Goal: Task Accomplishment & Management: Complete application form

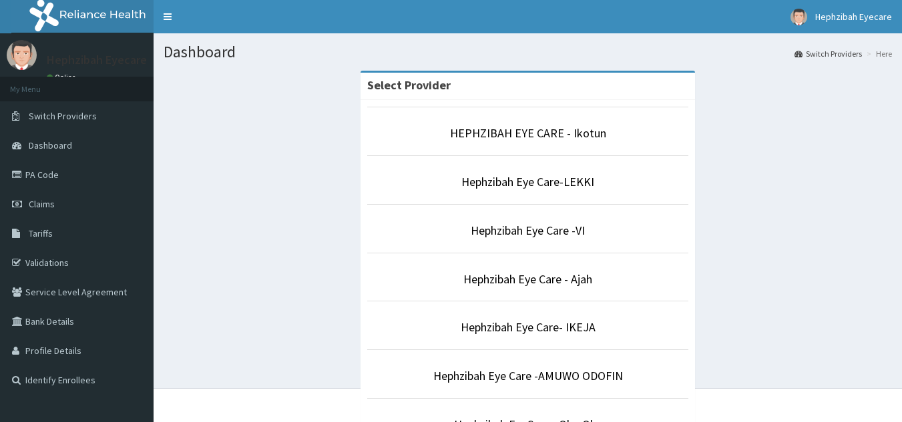
click at [598, 329] on p "Hephzibah Eye Care- IKEJA" at bounding box center [527, 327] width 321 height 17
click at [560, 322] on link "Hephzibah Eye Care- IKEJA" at bounding box center [527, 327] width 135 height 15
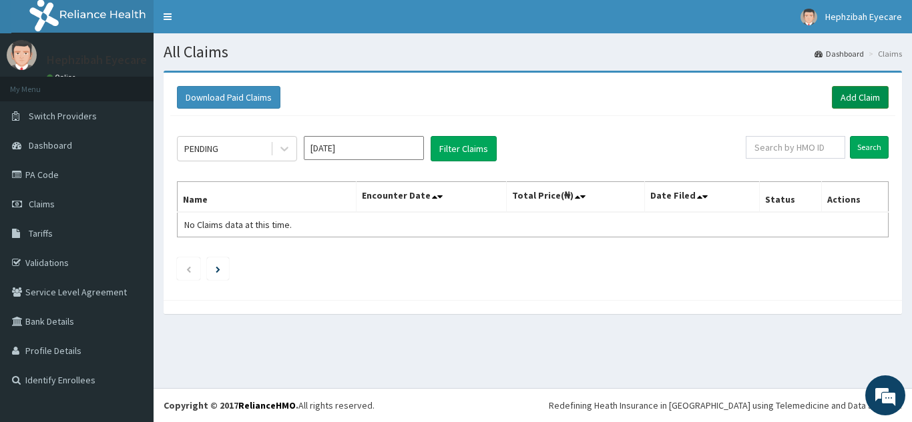
click at [857, 95] on link "Add Claim" at bounding box center [860, 97] width 57 height 23
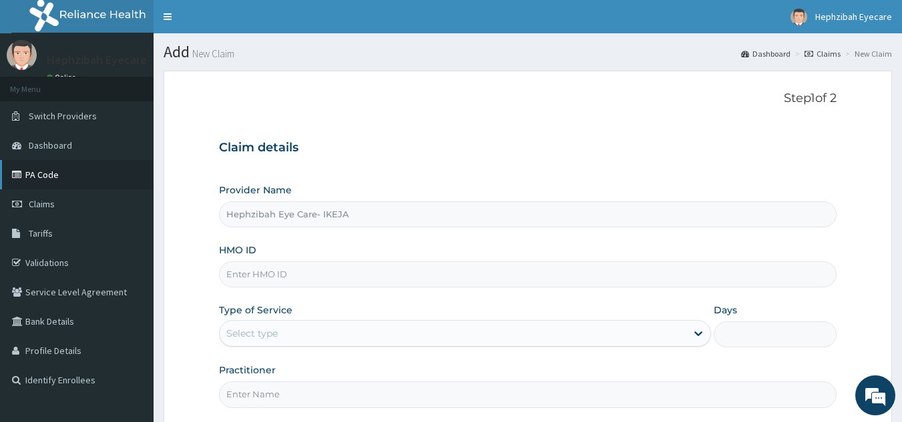
click at [108, 182] on link "PA Code" at bounding box center [76, 174] width 153 height 29
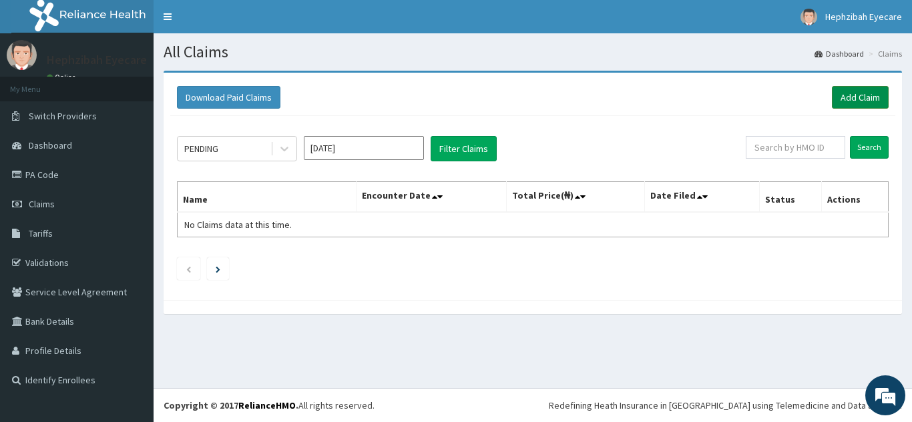
click at [861, 91] on link "Add Claim" at bounding box center [860, 97] width 57 height 23
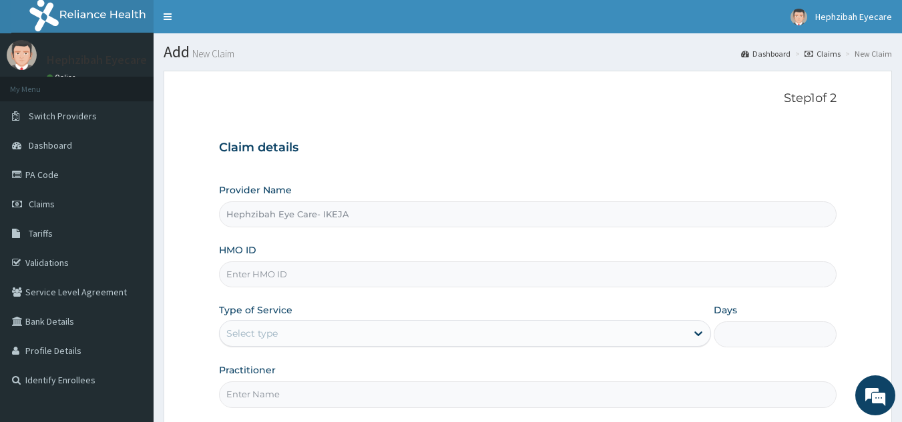
click at [322, 272] on input "HMO ID" at bounding box center [528, 275] width 618 height 26
paste input "HIC/10257/A"
type input "HIC/10257/A"
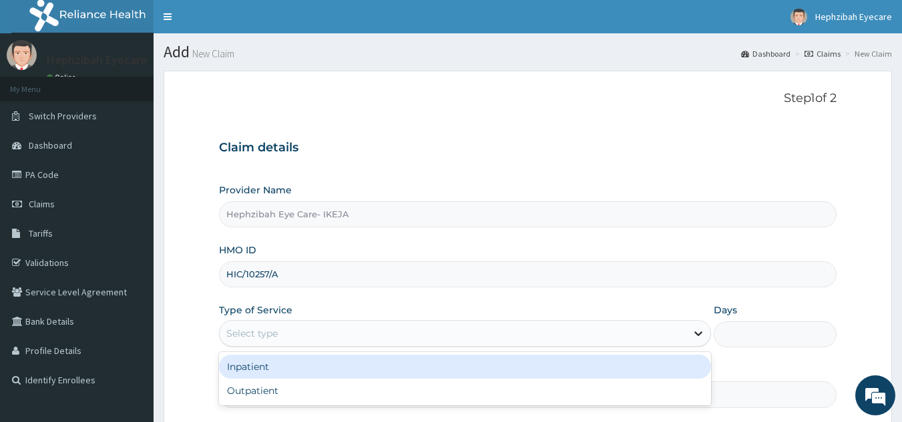
click at [693, 337] on icon at bounding box center [697, 333] width 13 height 13
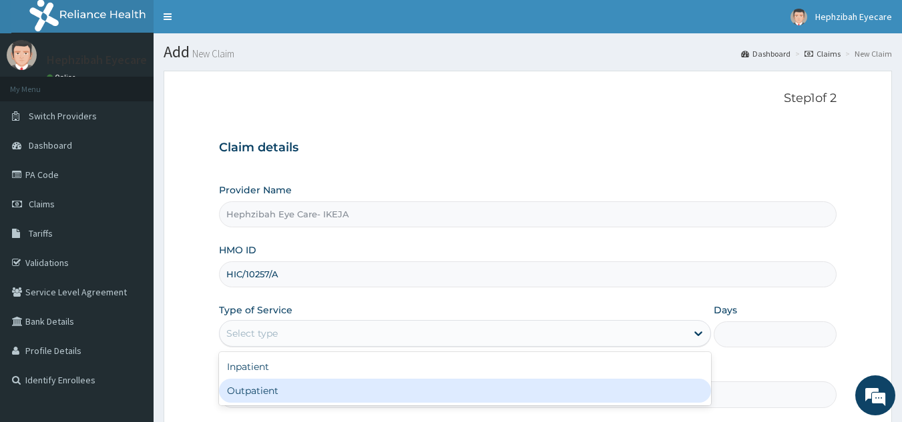
click at [517, 388] on div "Outpatient" at bounding box center [465, 391] width 492 height 24
type input "1"
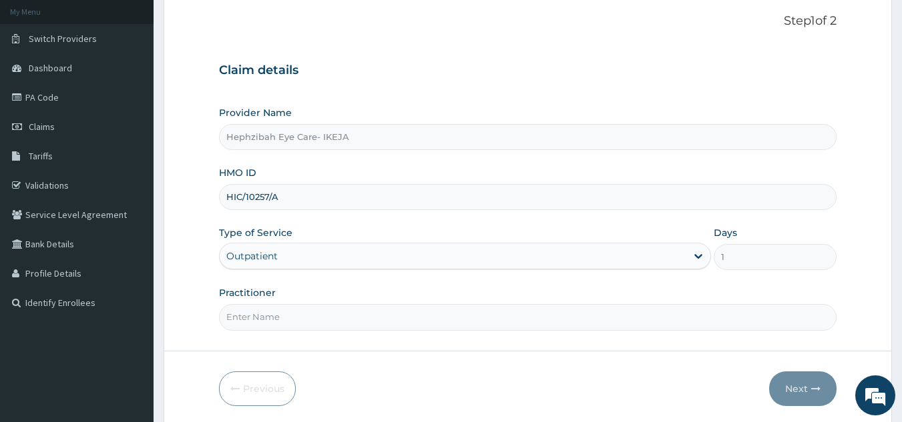
scroll to position [107, 0]
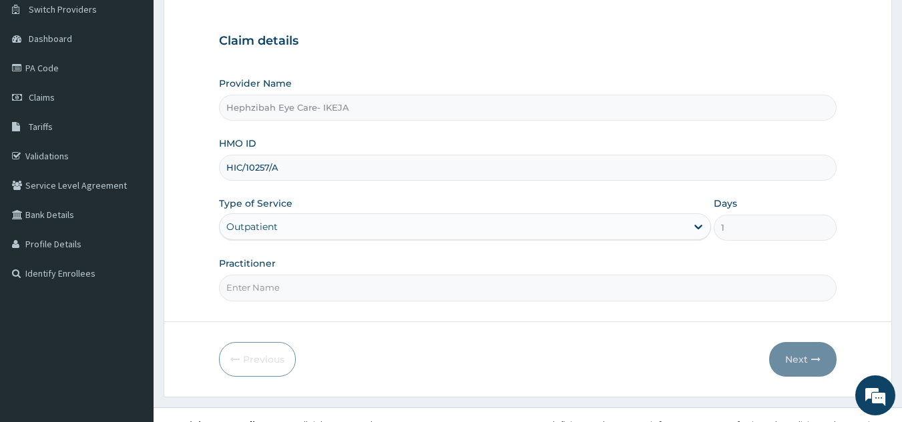
click at [473, 283] on input "Practitioner" at bounding box center [528, 288] width 618 height 26
type input "e"
type input "DR. TEJIRI"
click at [796, 360] on button "Next" at bounding box center [802, 359] width 67 height 35
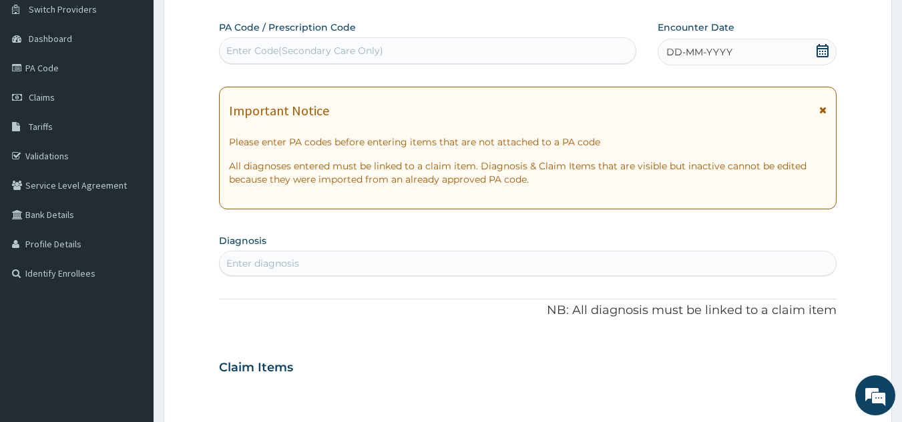
click at [527, 53] on div "Enter Code(Secondary Care Only)" at bounding box center [428, 50] width 416 height 21
click at [509, 44] on div "Enter Code(Secondary Care Only)" at bounding box center [428, 50] width 416 height 21
paste input "PA/72729C"
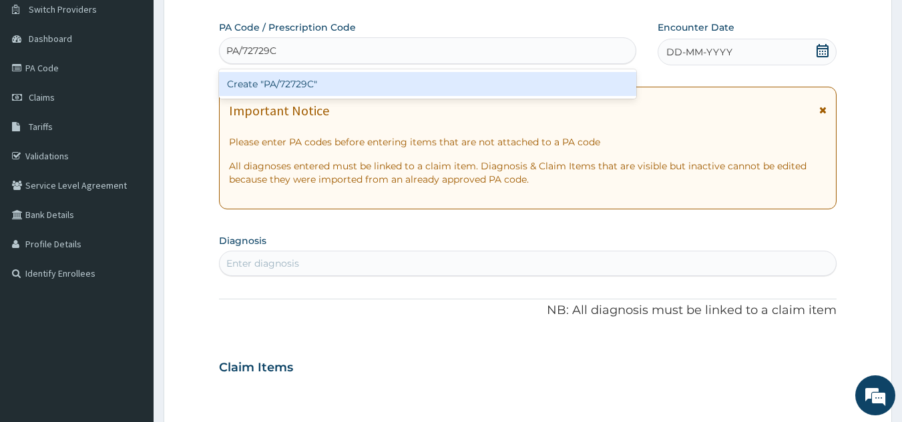
type input "PA/72729C"
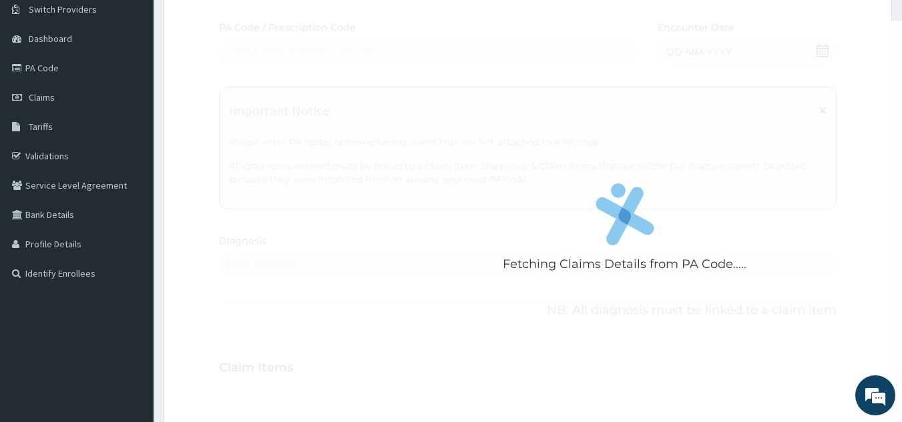
click at [821, 53] on div "Fetching Claims Details from PA Code..... PA Code / Prescription Code Enter Cod…" at bounding box center [528, 366] width 618 height 691
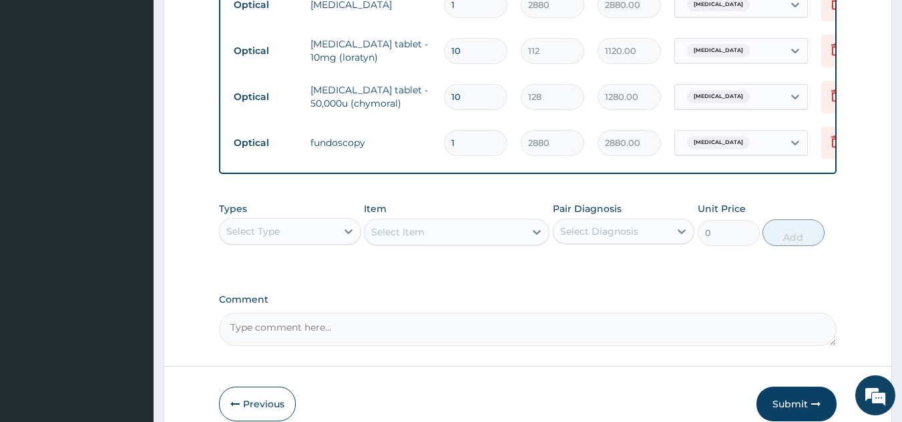
scroll to position [701, 0]
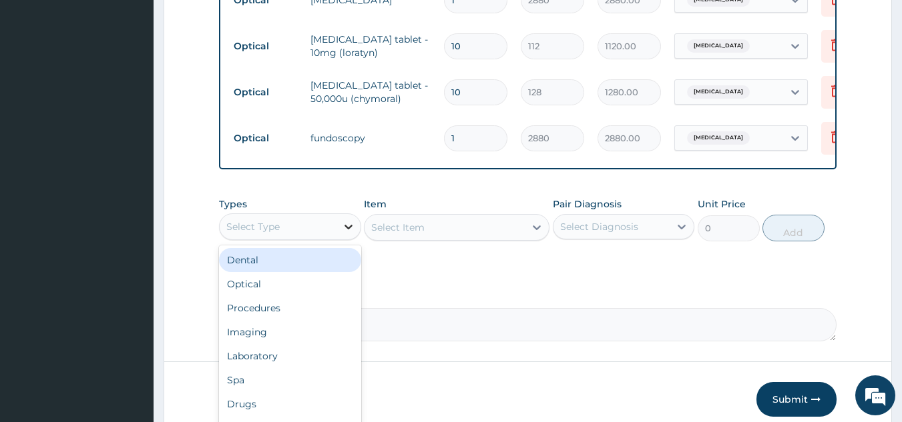
click at [350, 226] on icon at bounding box center [348, 226] width 13 height 13
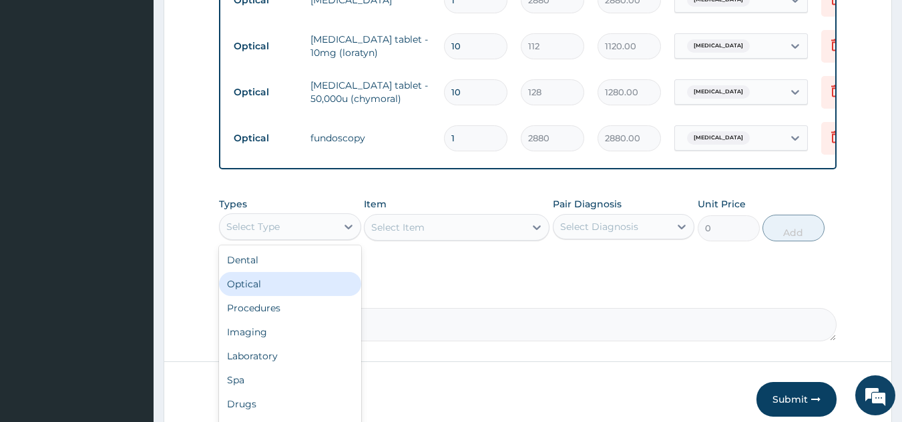
click at [300, 284] on div "Optical" at bounding box center [290, 284] width 142 height 24
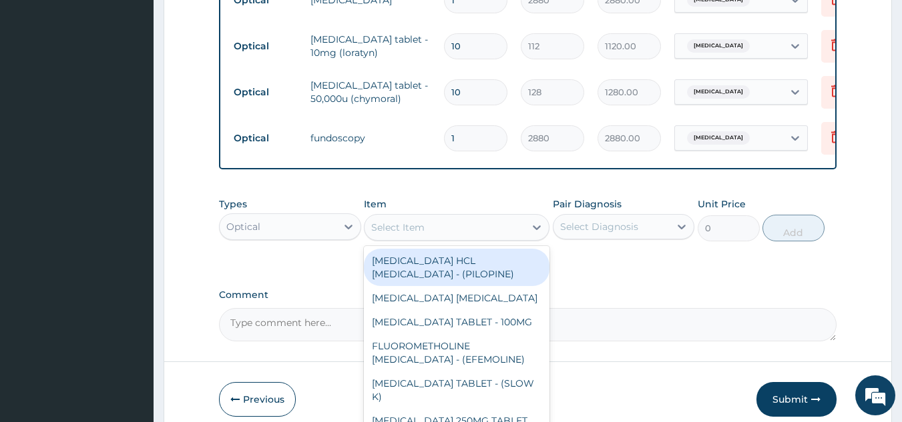
drag, startPoint x: 524, startPoint y: 232, endPoint x: 875, endPoint y: 42, distance: 399.3
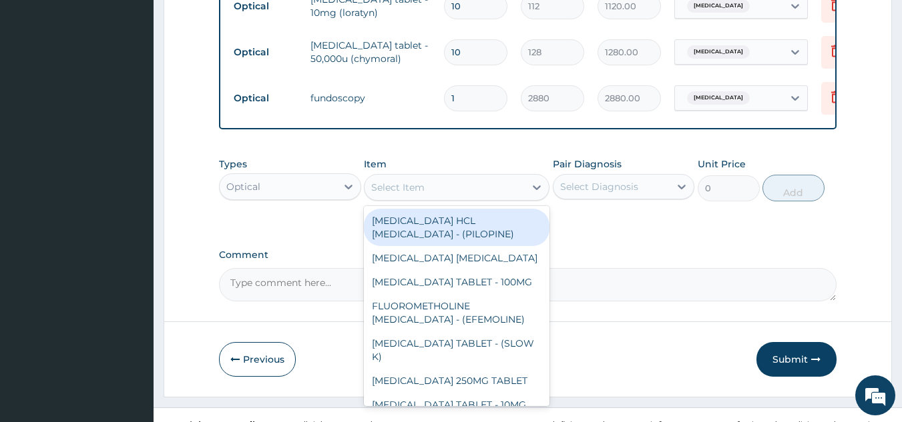
scroll to position [763, 0]
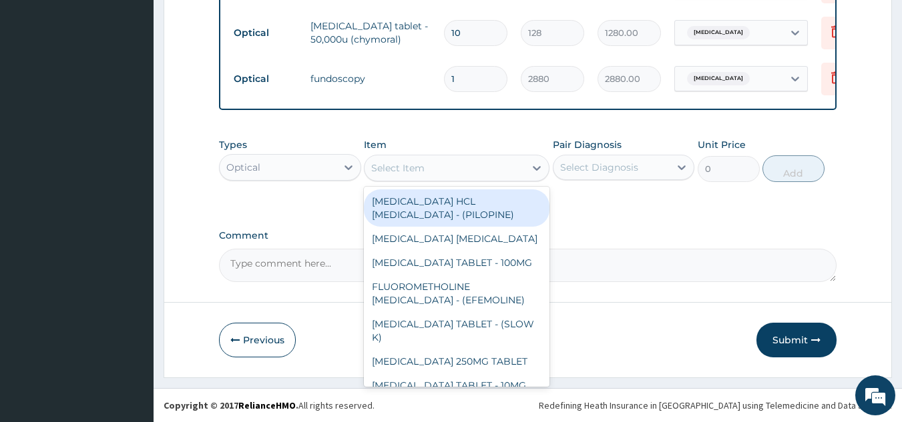
click at [685, 230] on label "Comment" at bounding box center [528, 235] width 618 height 11
click at [685, 249] on textarea "Comment" at bounding box center [528, 265] width 618 height 33
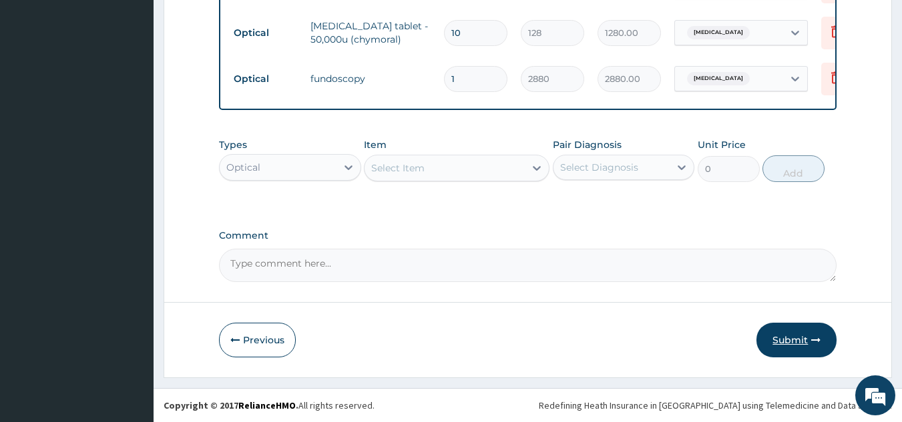
click at [798, 341] on button "Submit" at bounding box center [796, 340] width 80 height 35
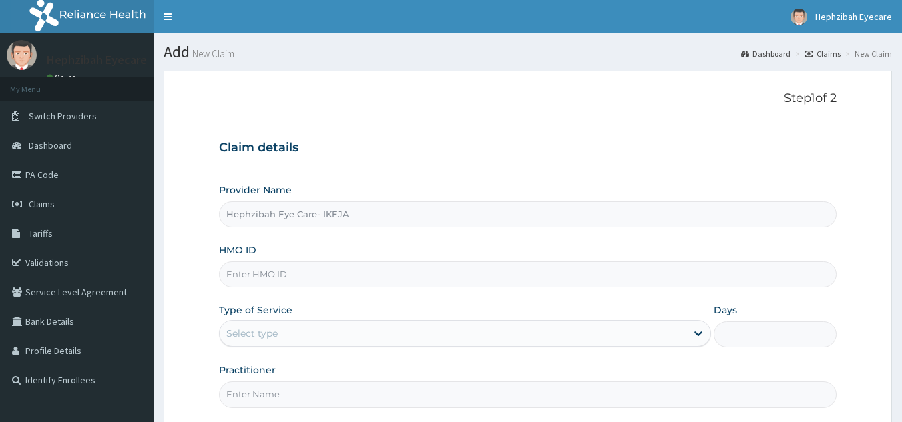
click at [430, 180] on div "Claim details Provider Name Hephzibah Eye Care- IKEJA HMO ID Type of Service Se…" at bounding box center [528, 267] width 618 height 280
click at [98, 206] on link "Claims" at bounding box center [76, 204] width 153 height 29
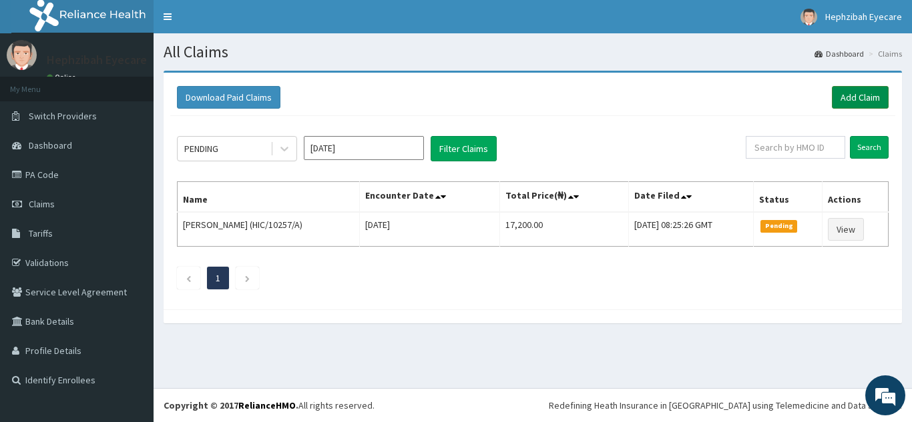
click at [856, 101] on link "Add Claim" at bounding box center [860, 97] width 57 height 23
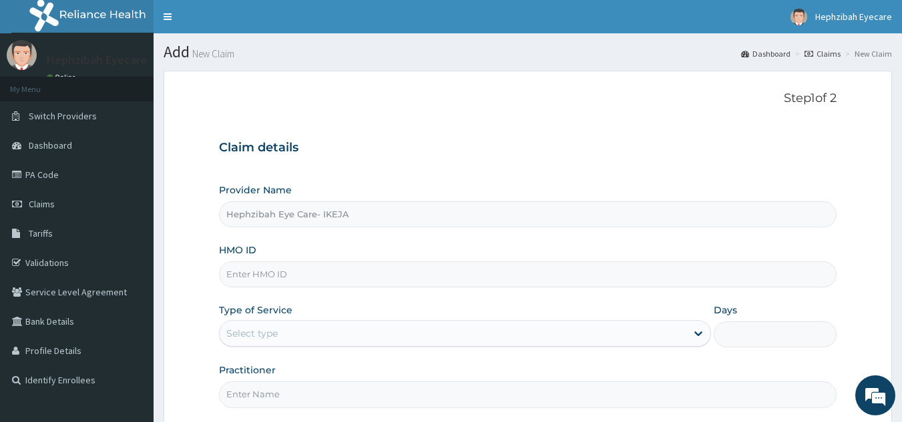
click at [350, 280] on input "HMO ID" at bounding box center [528, 275] width 618 height 26
paste input "CPD/10048/A"
type input "CPD/10048/A"
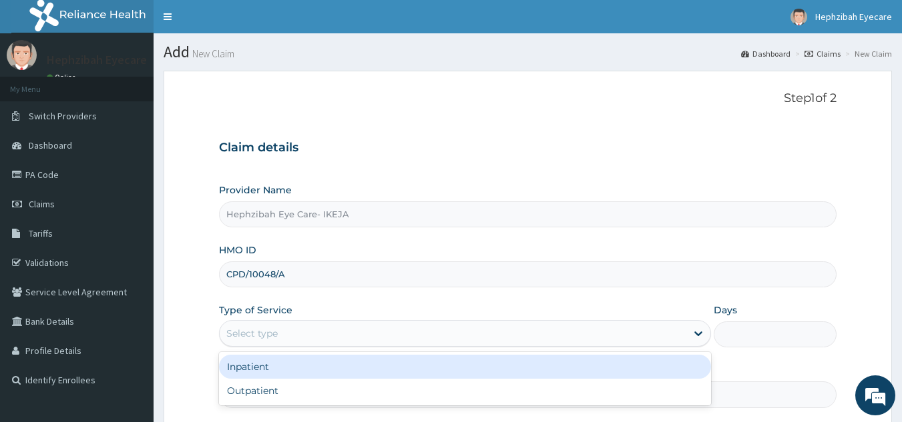
click at [356, 322] on div "Select type" at bounding box center [465, 333] width 492 height 27
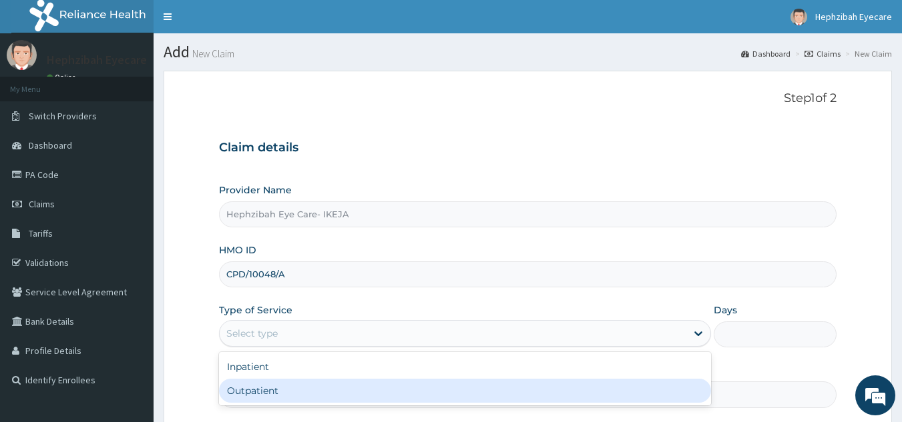
click at [338, 388] on div "Outpatient" at bounding box center [465, 391] width 492 height 24
type input "1"
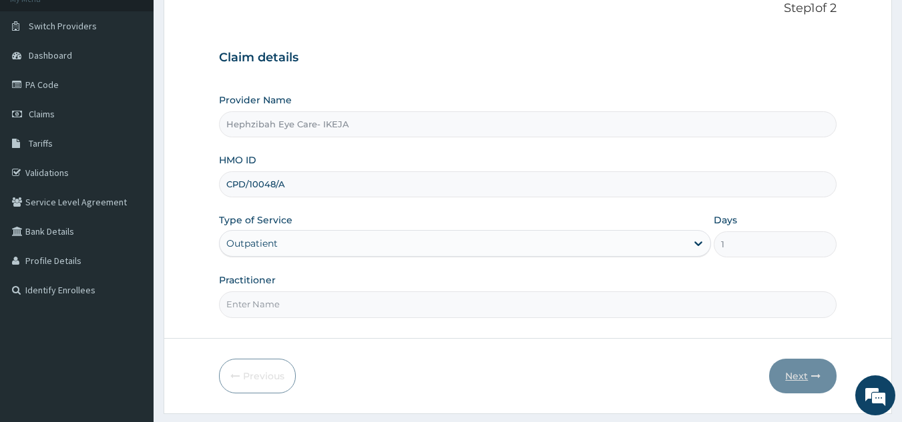
scroll to position [107, 0]
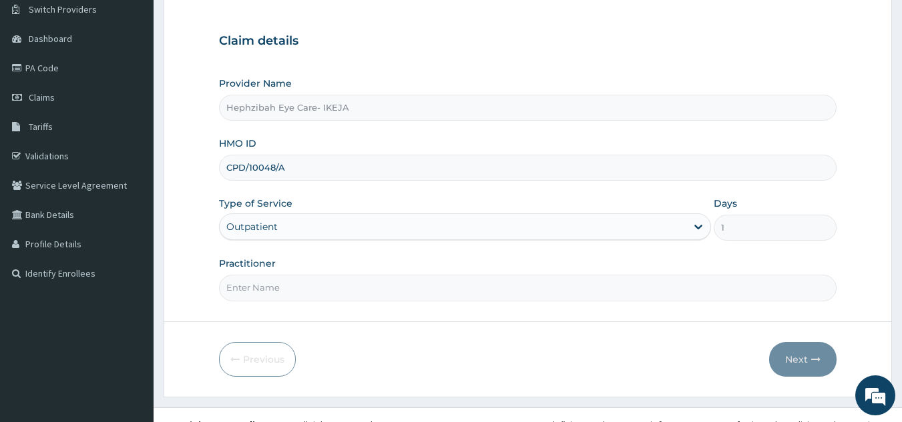
click at [351, 292] on input "Practitioner" at bounding box center [528, 288] width 618 height 26
type input "DR. TEJIRI"
click at [818, 363] on icon "button" at bounding box center [815, 359] width 9 height 9
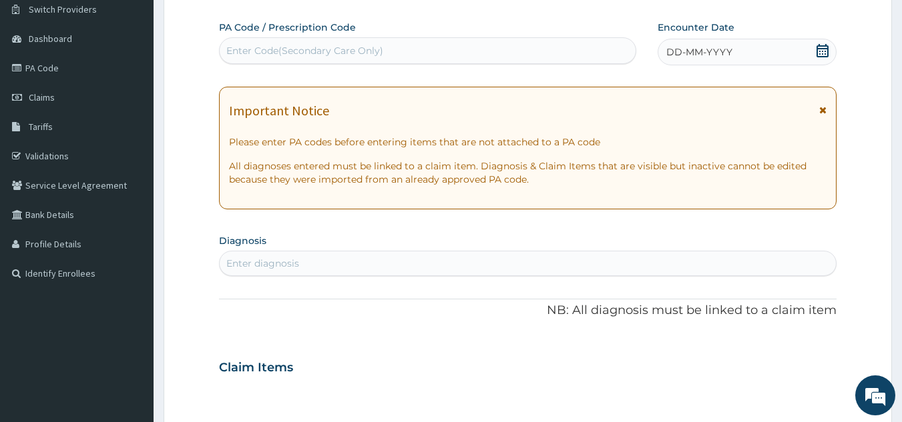
click at [489, 42] on div "Enter Code(Secondary Care Only)" at bounding box center [428, 50] width 416 height 21
paste input "PA/1FB01B"
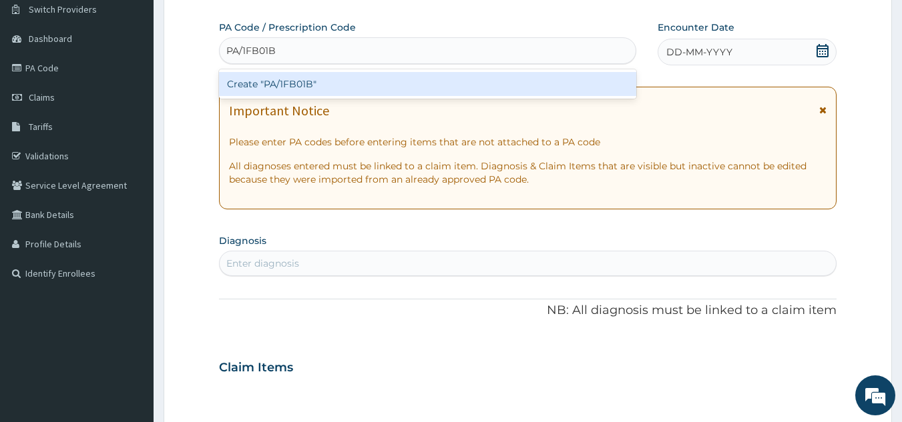
type input "PA/1FB01B"
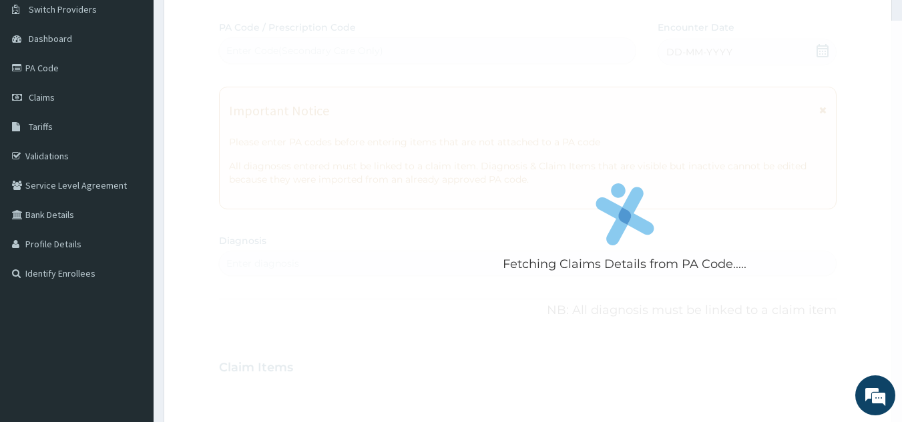
click at [817, 52] on div "Fetching Claims Details from PA Code..... PA Code / Prescription Code Enter Cod…" at bounding box center [528, 366] width 618 height 691
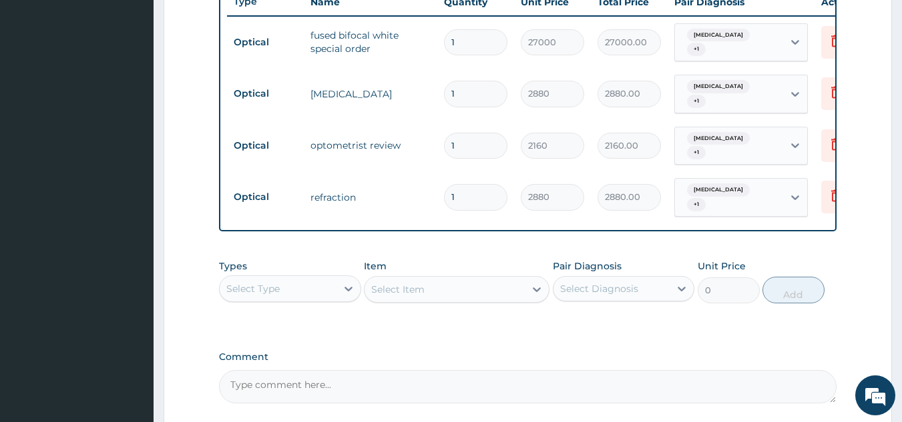
scroll to position [536, 0]
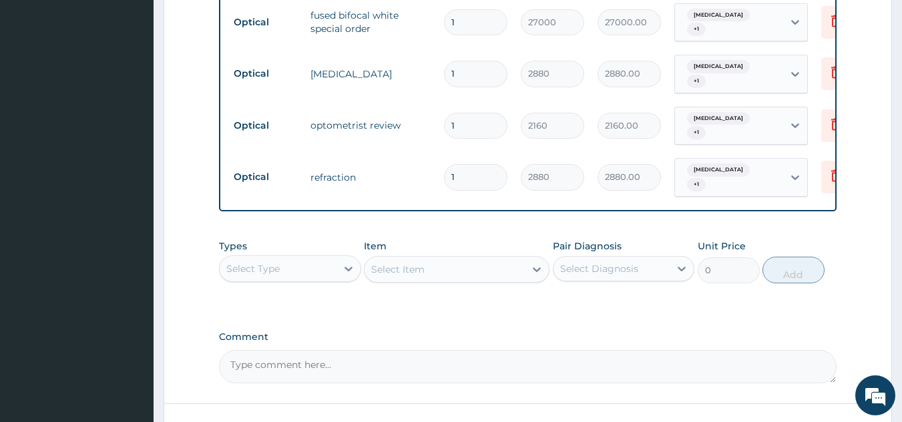
click at [378, 354] on textarea "Comment" at bounding box center [528, 366] width 618 height 33
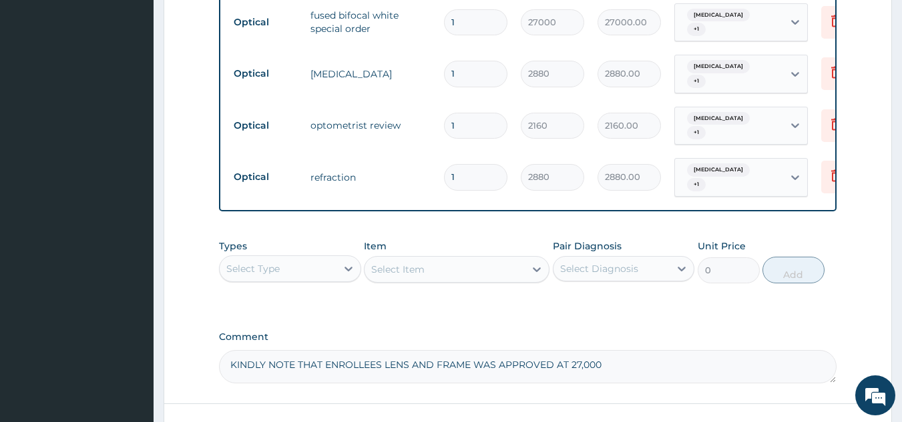
click at [615, 352] on textarea "KINDLY NOTE THAT ENROLLEES LENS AND FRAME WAS APPROVED AT 27,000" at bounding box center [528, 366] width 618 height 33
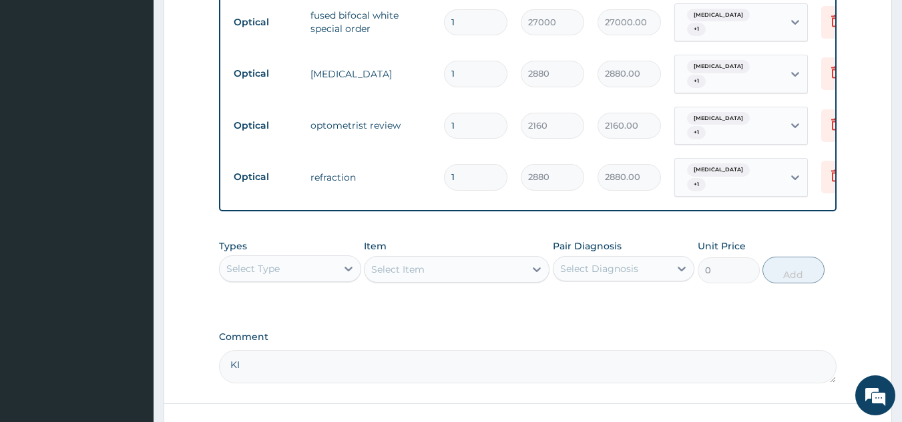
type textarea "K"
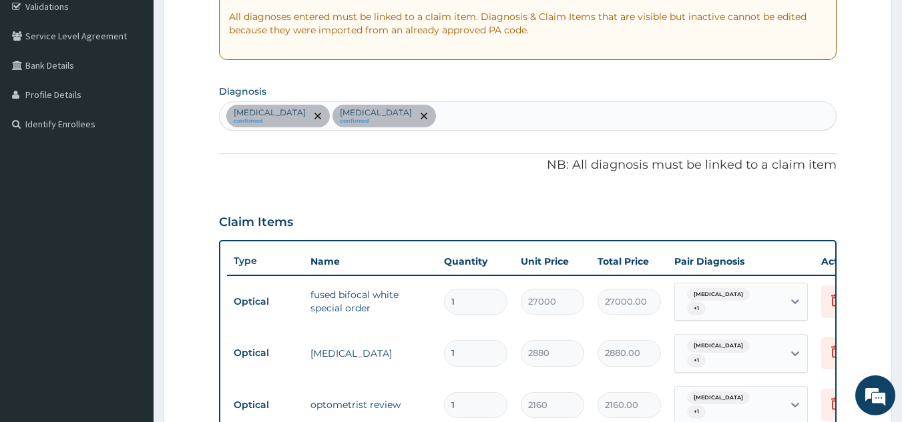
scroll to position [242, 0]
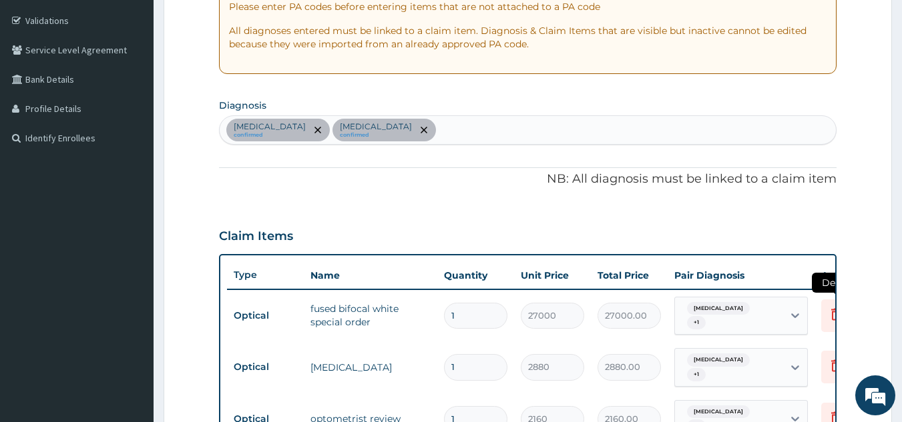
click at [830, 317] on icon at bounding box center [836, 314] width 16 height 16
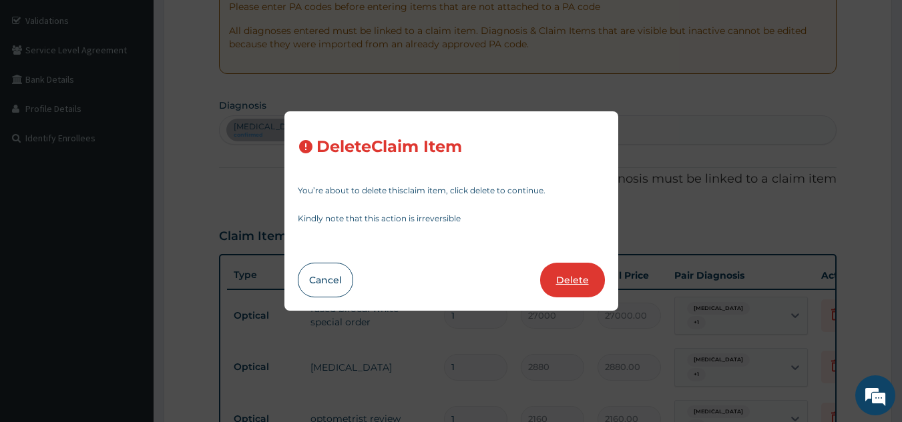
click at [580, 276] on button "Delete" at bounding box center [572, 280] width 65 height 35
type input "2880"
type input "2880.00"
type input "2160"
type input "2160.00"
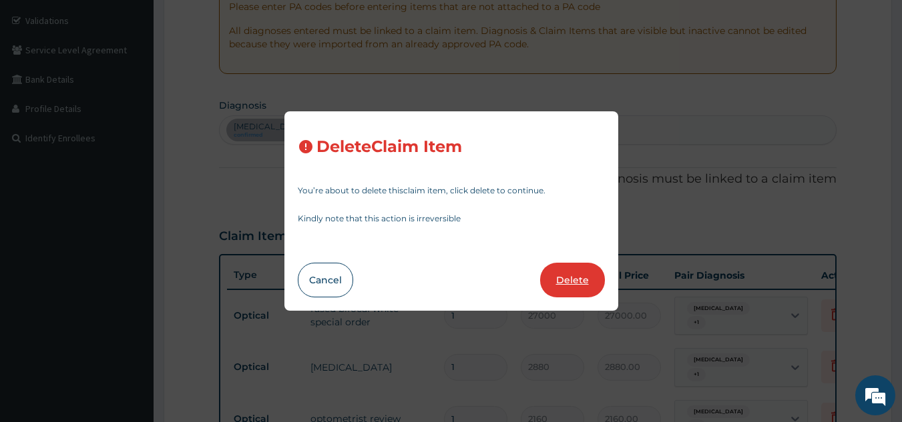
type input "2880"
type input "2880.00"
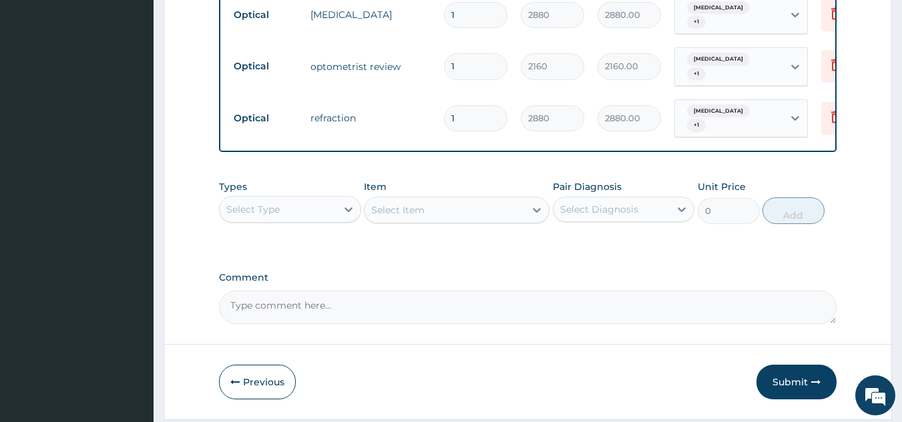
scroll to position [563, 0]
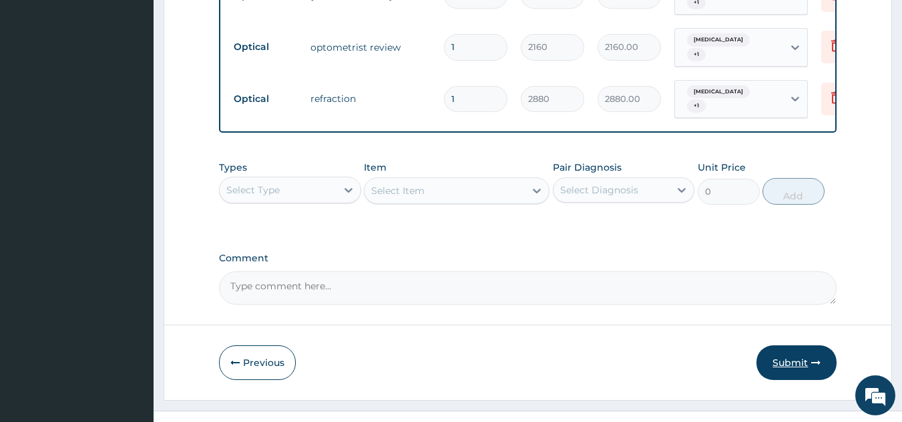
click at [785, 352] on button "Submit" at bounding box center [796, 363] width 80 height 35
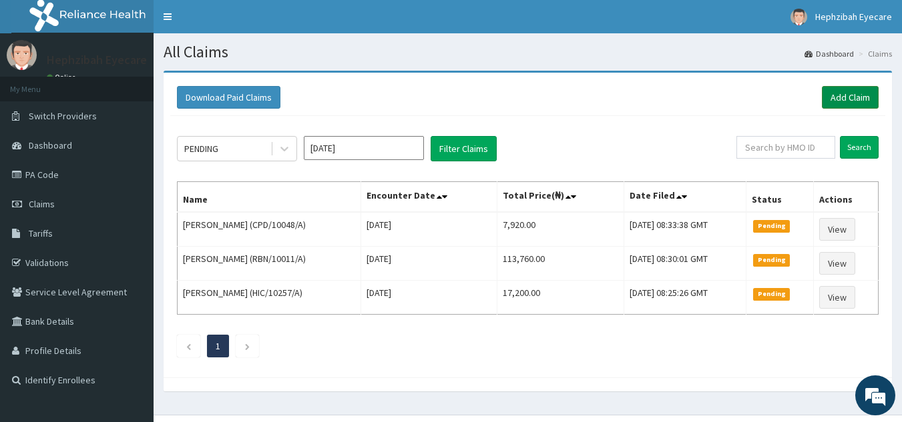
click at [848, 97] on link "Add Claim" at bounding box center [850, 97] width 57 height 23
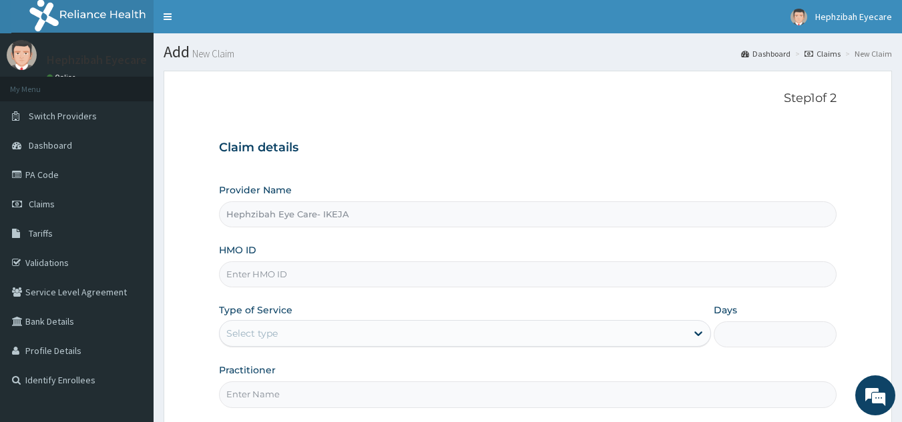
click at [298, 268] on input "HMO ID" at bounding box center [528, 275] width 618 height 26
paste input "JSI/10023/A"
type input "JSI/10023/A"
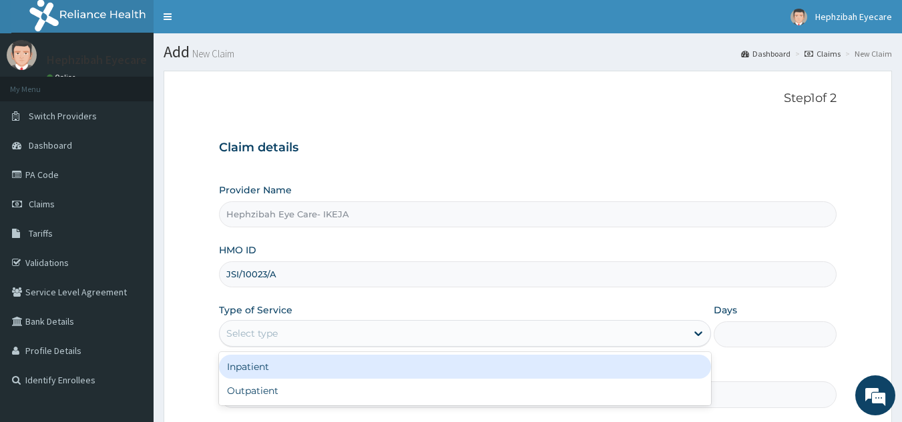
click at [387, 332] on div "Select type" at bounding box center [453, 333] width 466 height 21
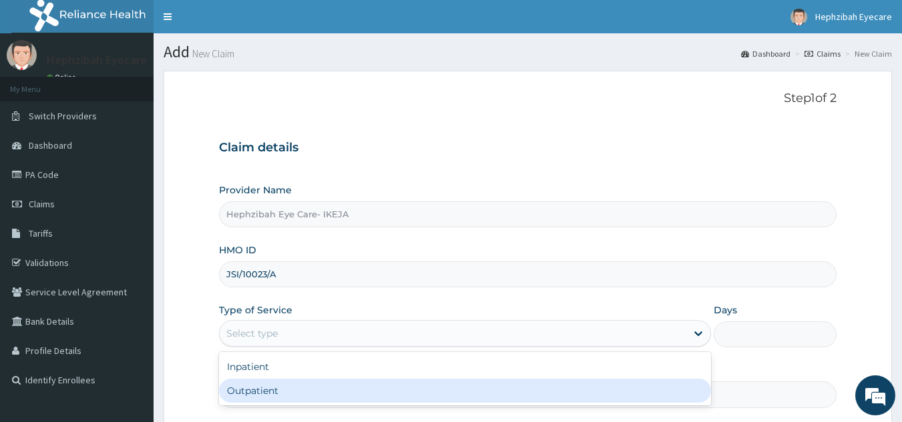
click at [368, 390] on div "Outpatient" at bounding box center [465, 391] width 492 height 24
type input "1"
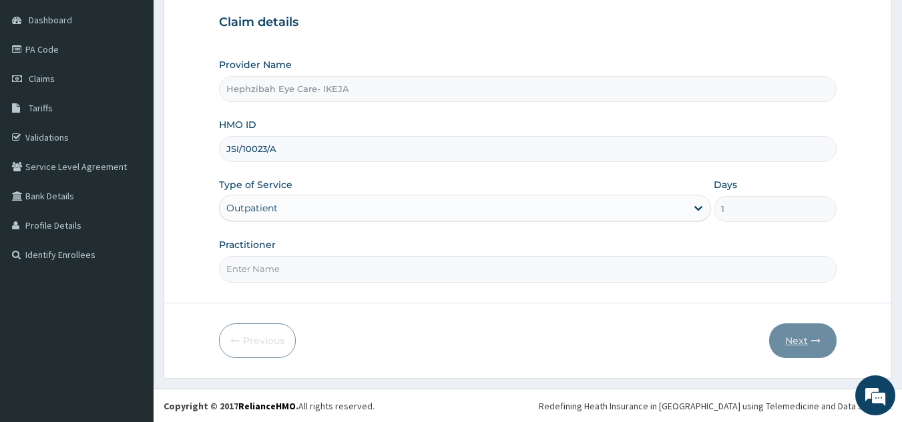
scroll to position [126, 0]
click at [430, 274] on input "Practitioner" at bounding box center [528, 269] width 618 height 26
type input "DR. TEJIRI"
click at [806, 348] on button "Next" at bounding box center [802, 340] width 67 height 35
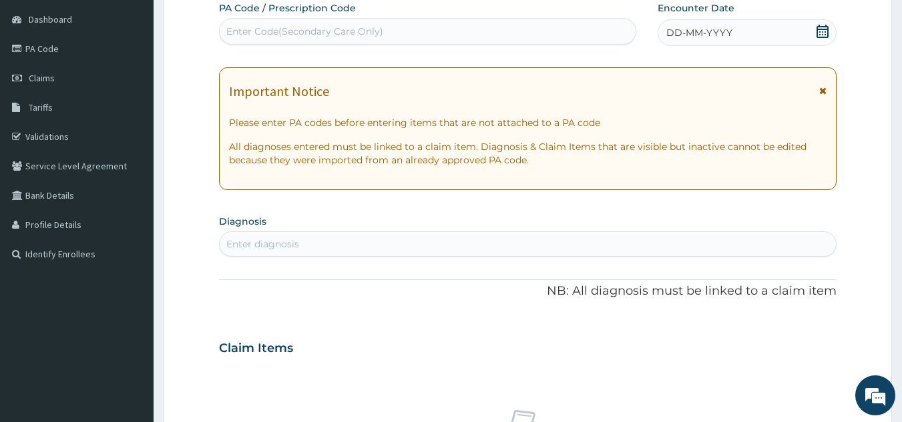
click at [506, 28] on div "Enter Code(Secondary Care Only)" at bounding box center [428, 31] width 416 height 21
paste input "PA/5F3BE9"
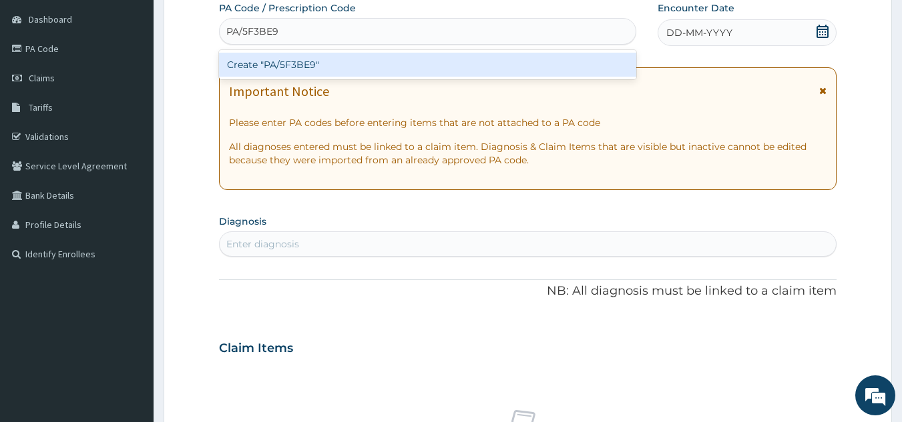
type input "PA/5F3BE9"
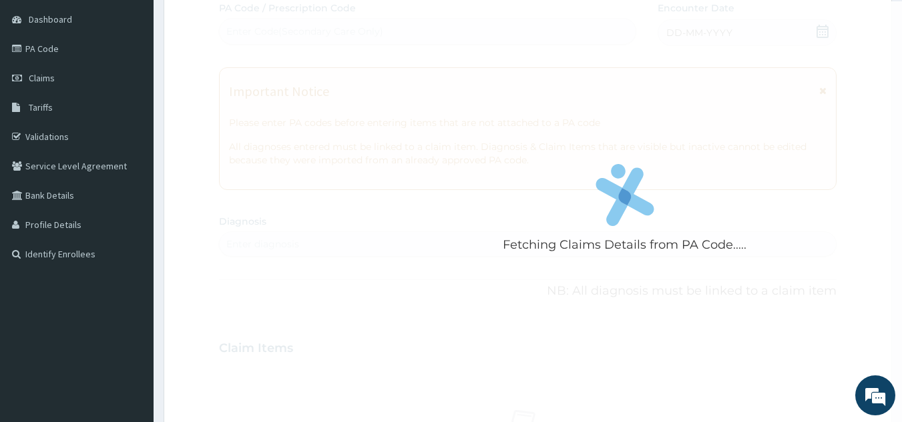
click at [792, 29] on div "Fetching Claims Details from PA Code..... PA Code / Prescription Code Enter Cod…" at bounding box center [528, 346] width 618 height 691
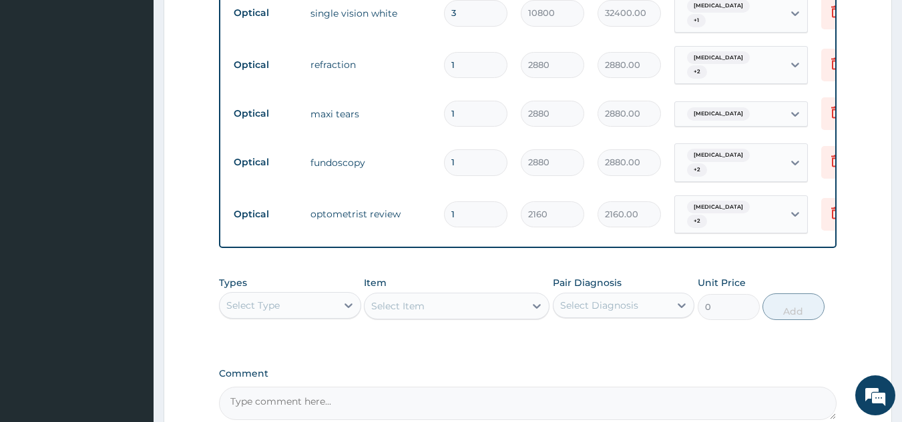
scroll to position [628, 0]
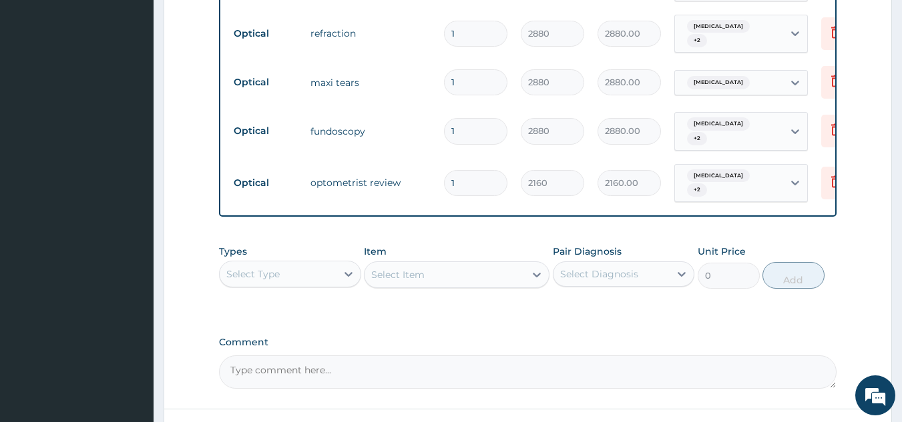
click at [375, 356] on textarea "Comment" at bounding box center [528, 372] width 618 height 33
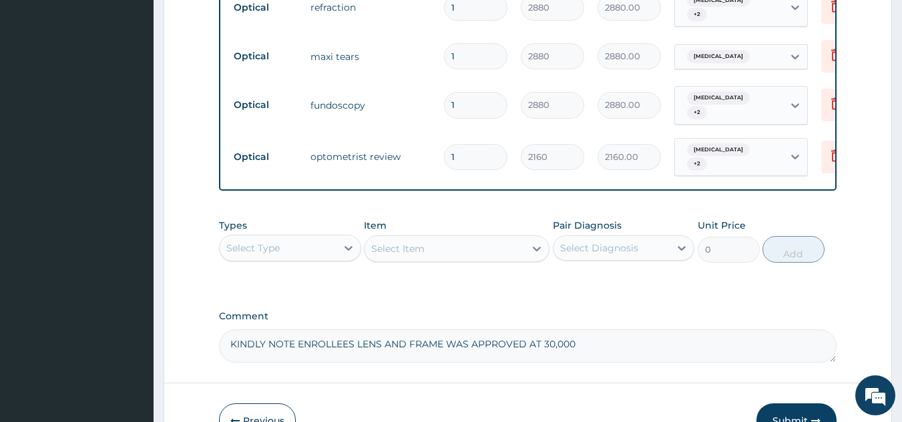
scroll to position [655, 0]
click at [349, 329] on textarea "KINDLY NOTE ENROLLEES LENS AND FRAME WAS APPROVED AT 30,000" at bounding box center [528, 345] width 618 height 33
click at [0, 0] on span ": THE ENROLLEE'S" at bounding box center [0, 0] width 0 height 0
type textarea "KINDLY NOTE: THE ENROLLEE'S LENS AND FRAME WAS APPROVED AT 30,000"
click at [665, 310] on label "Comment" at bounding box center [528, 315] width 618 height 11
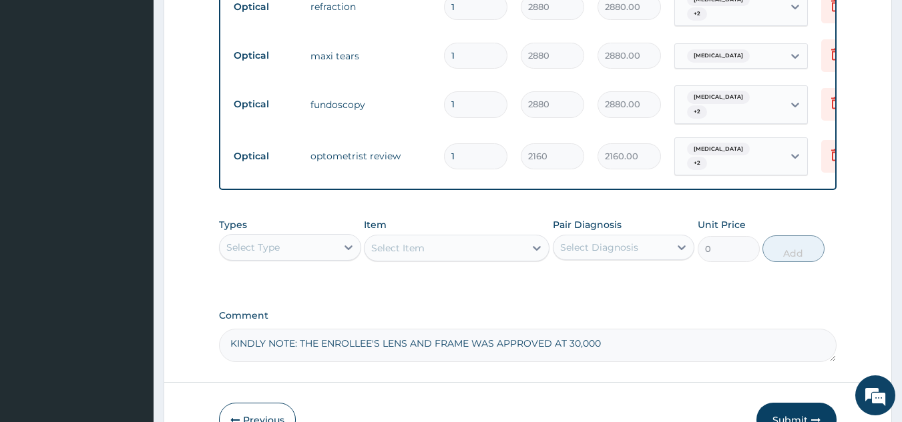
click at [665, 329] on textarea "KINDLY NOTE: THE ENROLLEE'S LENS AND FRAME WAS APPROVED AT 30,000" at bounding box center [528, 345] width 618 height 33
click at [798, 403] on button "Submit" at bounding box center [796, 420] width 80 height 35
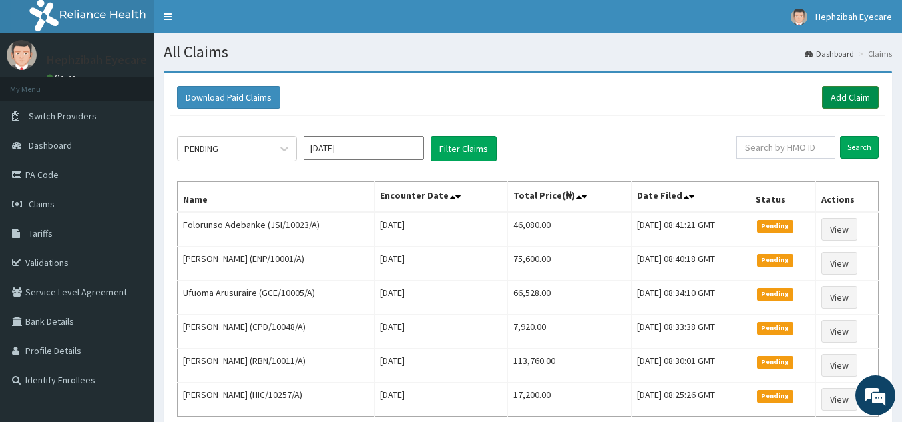
click at [846, 99] on link "Add Claim" at bounding box center [850, 97] width 57 height 23
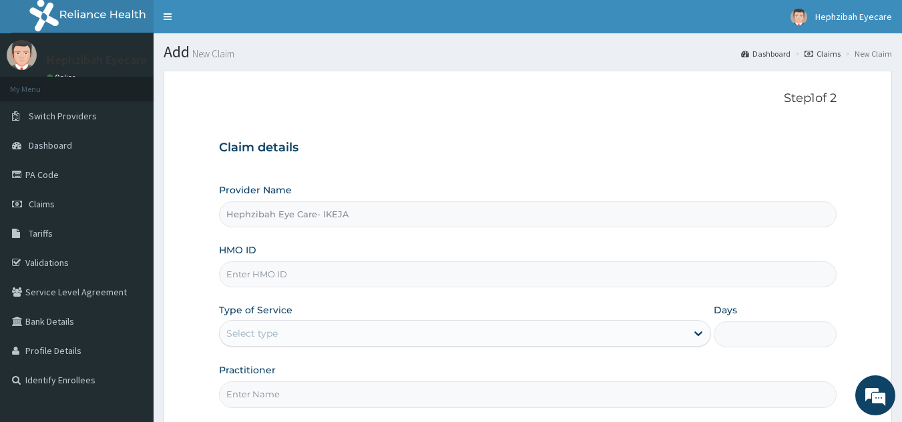
click at [338, 280] on input "HMO ID" at bounding box center [528, 275] width 618 height 26
paste input "HIC/10257/A"
type input "HIC/10257/A"
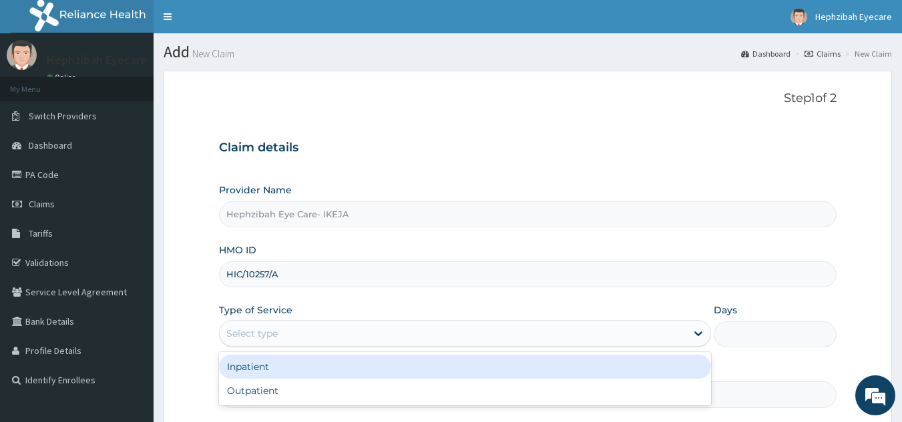
click at [334, 336] on div "Select type" at bounding box center [453, 333] width 466 height 21
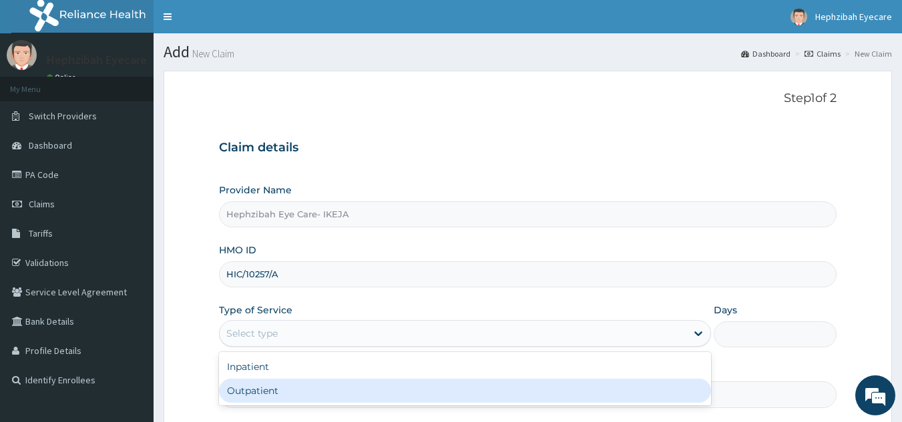
click at [322, 393] on div "Outpatient" at bounding box center [465, 391] width 492 height 24
type input "1"
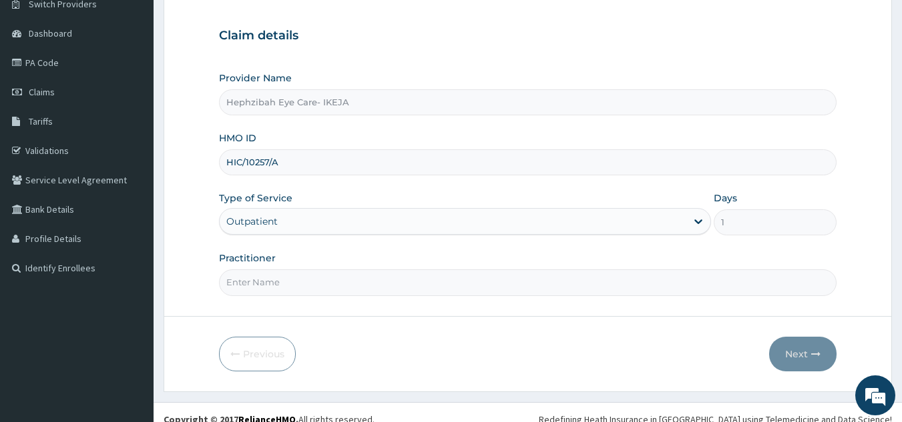
scroll to position [126, 0]
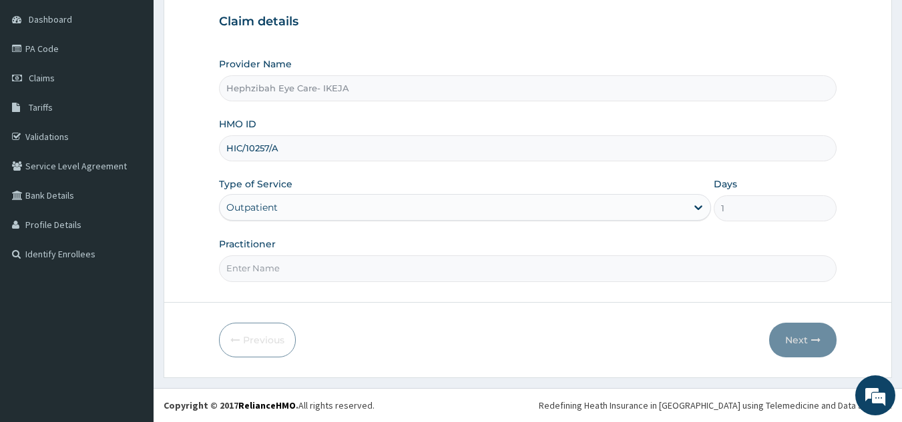
click at [410, 272] on input "Practitioner" at bounding box center [528, 269] width 618 height 26
type input "DR. TEJIRI"
click at [794, 342] on button "Next" at bounding box center [802, 340] width 67 height 35
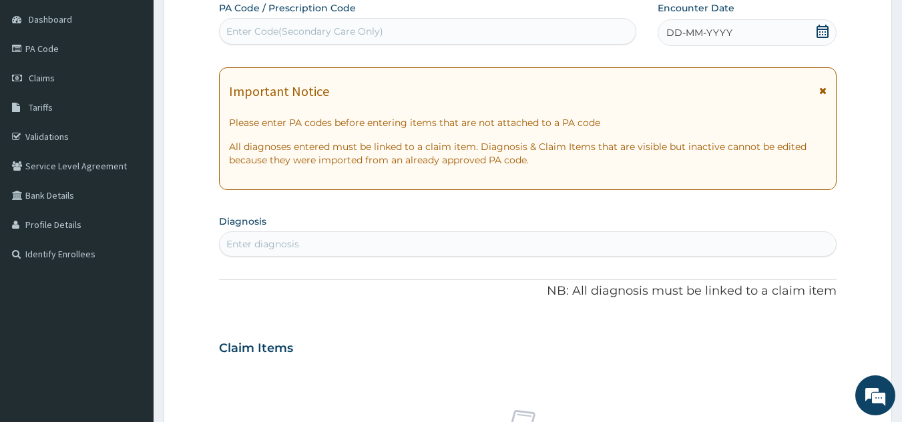
click at [449, 31] on div "Enter Code(Secondary Care Only)" at bounding box center [428, 31] width 416 height 21
paste input "PA/A4C6F3"
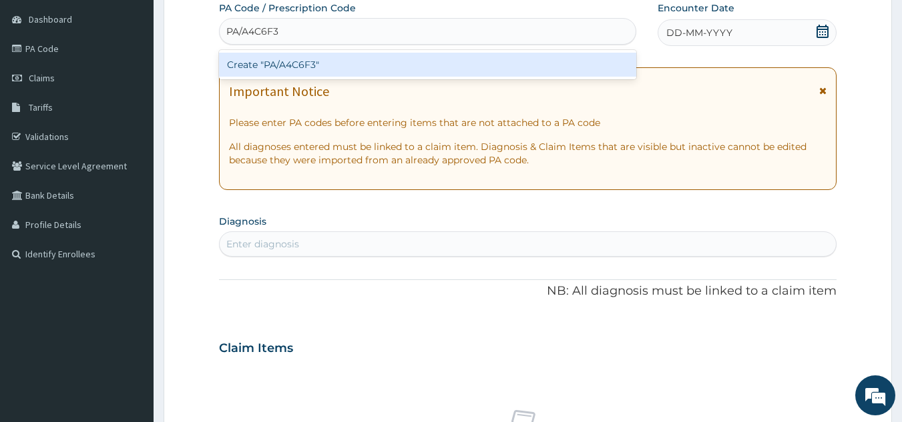
type input "PA/A4C6F3"
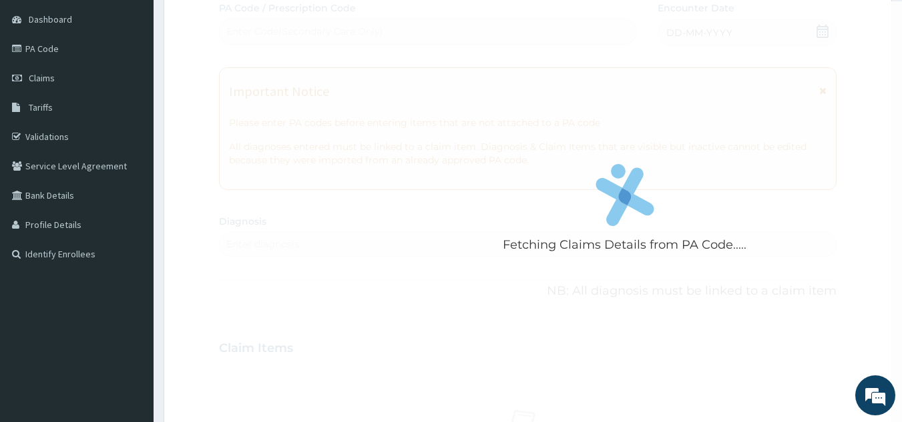
click at [733, 32] on div "Fetching Claims Details from PA Code..... PA Code / Prescription Code Enter Cod…" at bounding box center [528, 346] width 618 height 691
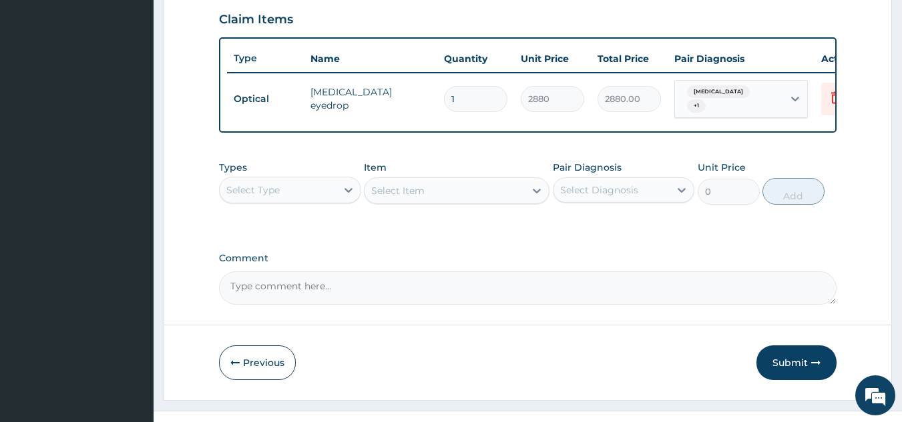
scroll to position [480, 0]
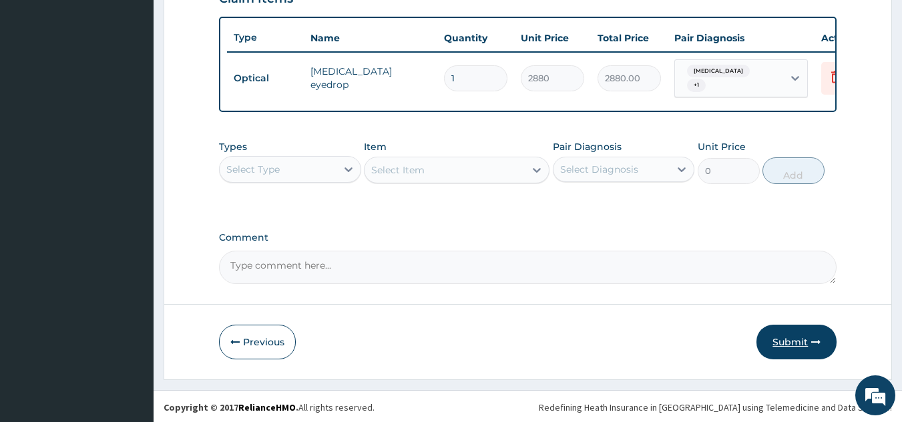
click at [782, 345] on button "Submit" at bounding box center [796, 342] width 80 height 35
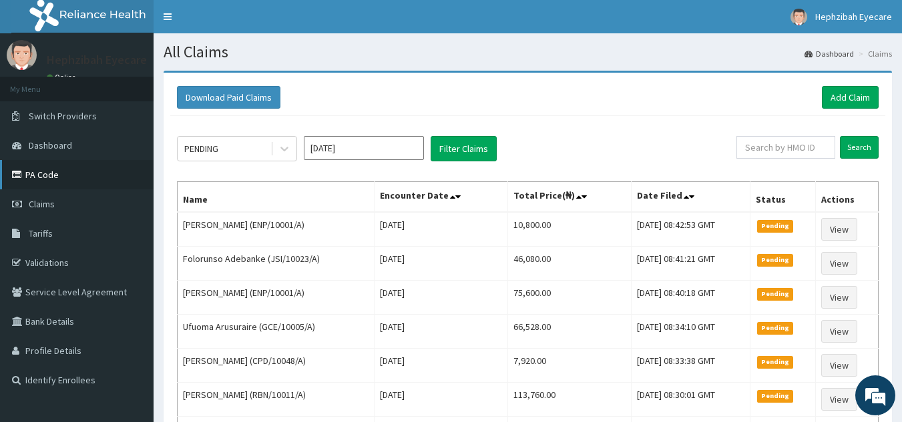
click at [135, 180] on link "PA Code" at bounding box center [76, 174] width 153 height 29
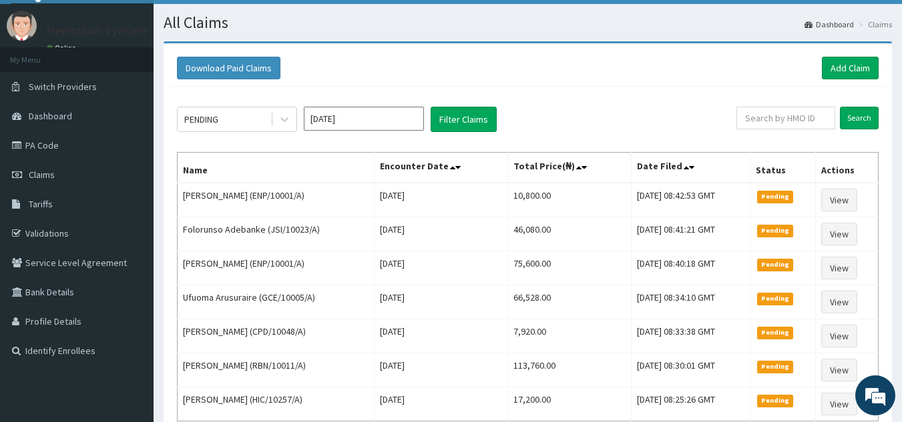
scroll to position [27, 0]
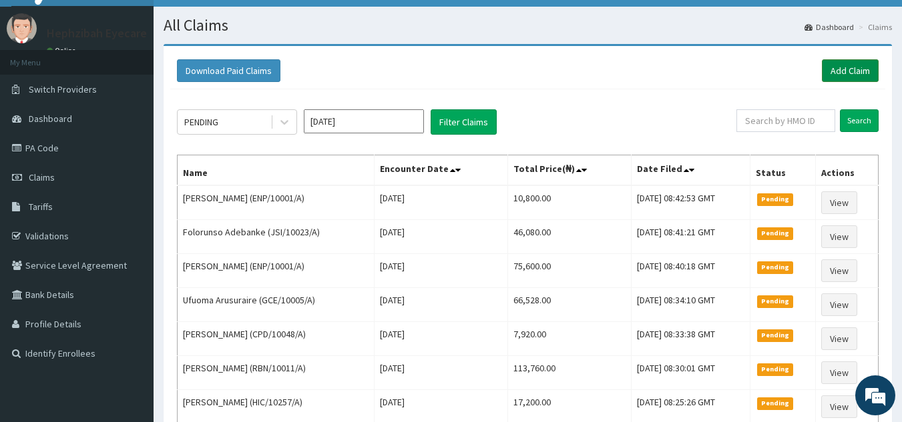
click at [859, 73] on link "Add Claim" at bounding box center [850, 70] width 57 height 23
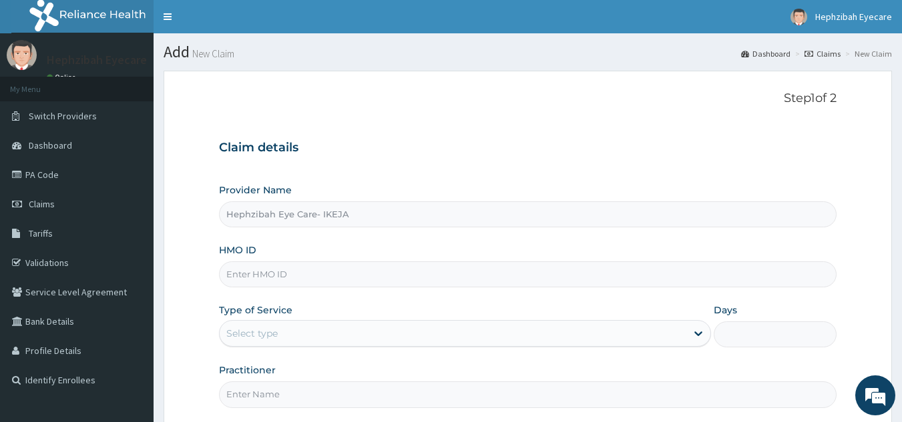
click at [364, 277] on input "HMO ID" at bounding box center [528, 275] width 618 height 26
paste input "SOA/10031/A"
type input "SOA/10031/A"
click at [336, 326] on div "Select type" at bounding box center [453, 333] width 466 height 21
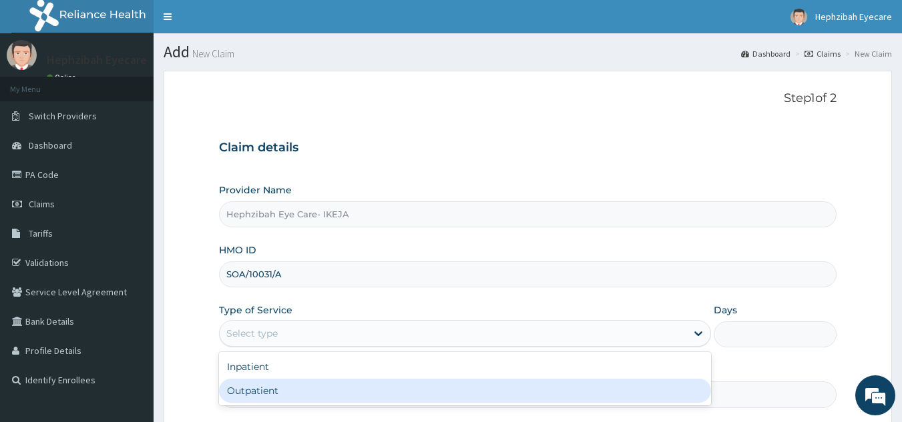
click at [325, 391] on div "Outpatient" at bounding box center [465, 391] width 492 height 24
type input "1"
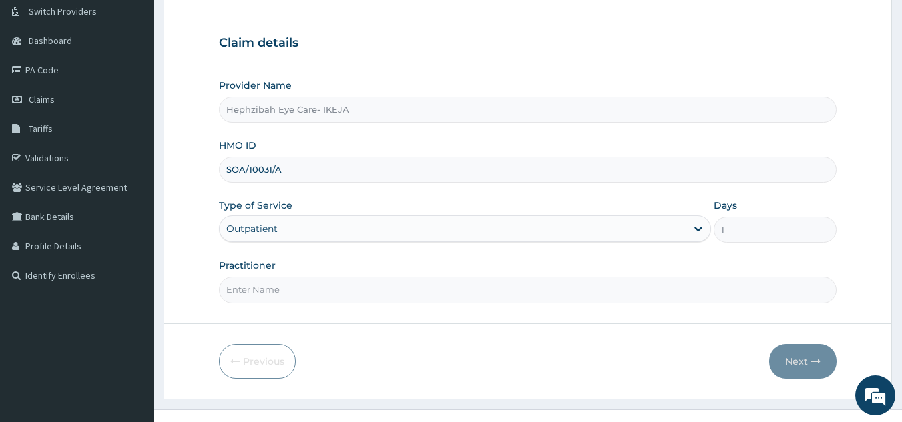
scroll to position [107, 0]
click at [402, 290] on input "Practitioner" at bounding box center [528, 288] width 618 height 26
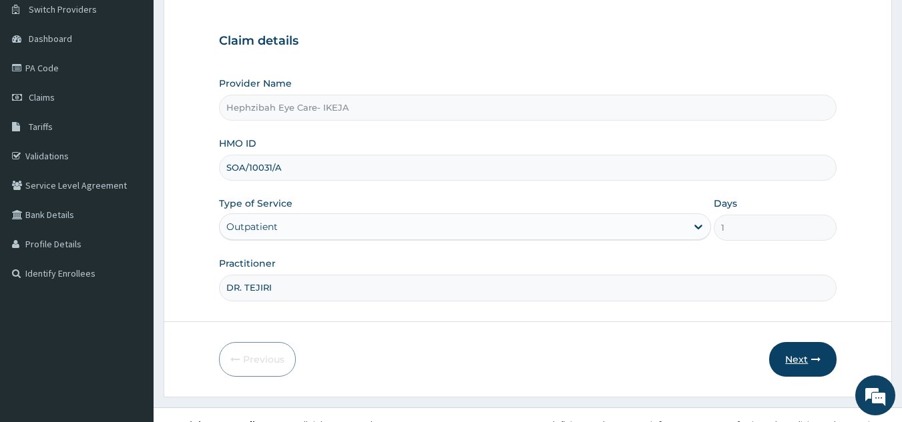
type input "DR. TEJIRI"
click at [809, 364] on button "Next" at bounding box center [802, 359] width 67 height 35
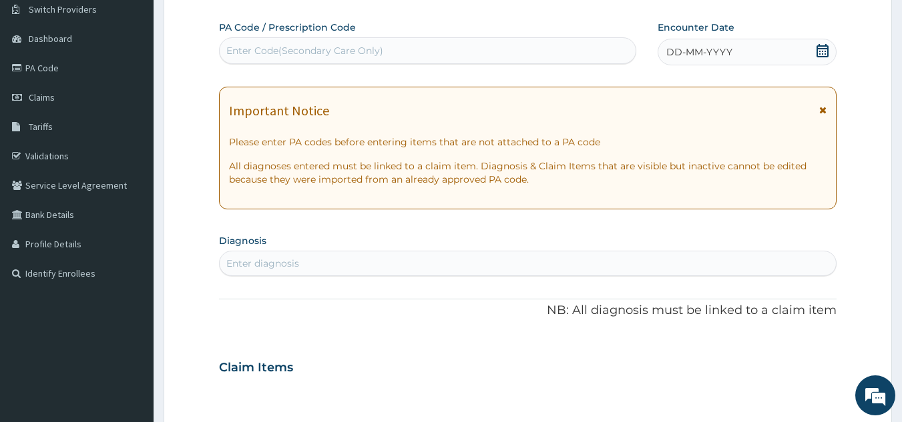
click at [494, 52] on div "Enter Code(Secondary Care Only)" at bounding box center [428, 50] width 416 height 21
paste input "PA/DCA200"
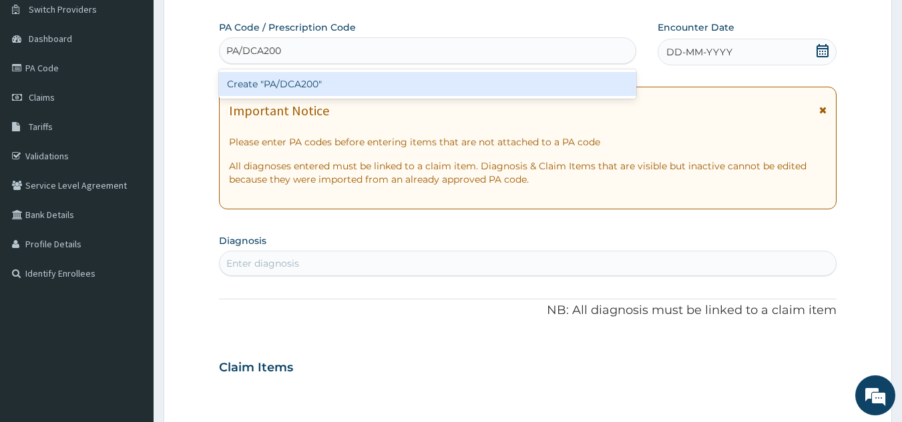
type input "PA/DCA200"
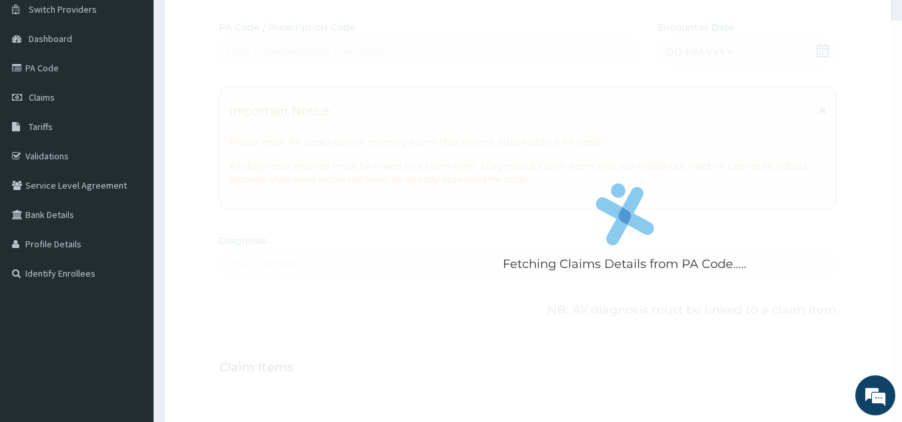
click at [699, 49] on div "Fetching Claims Details from PA Code..... PA Code / Prescription Code Enter Cod…" at bounding box center [528, 366] width 618 height 691
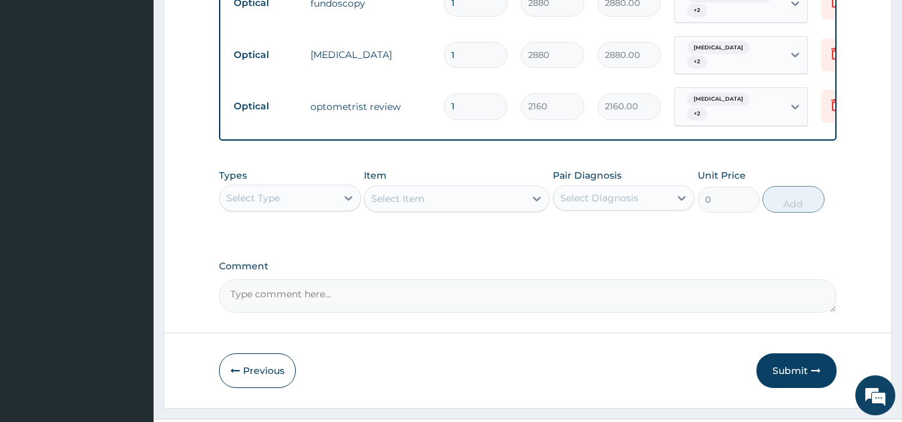
scroll to position [722, 0]
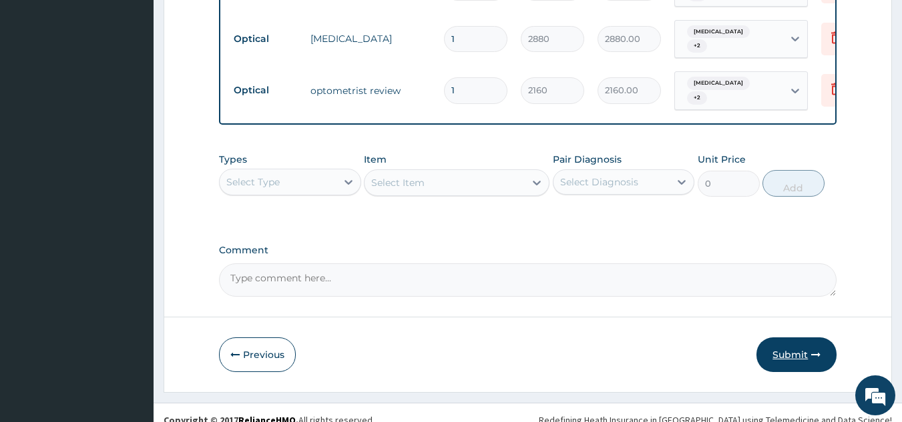
click at [804, 352] on button "Submit" at bounding box center [796, 355] width 80 height 35
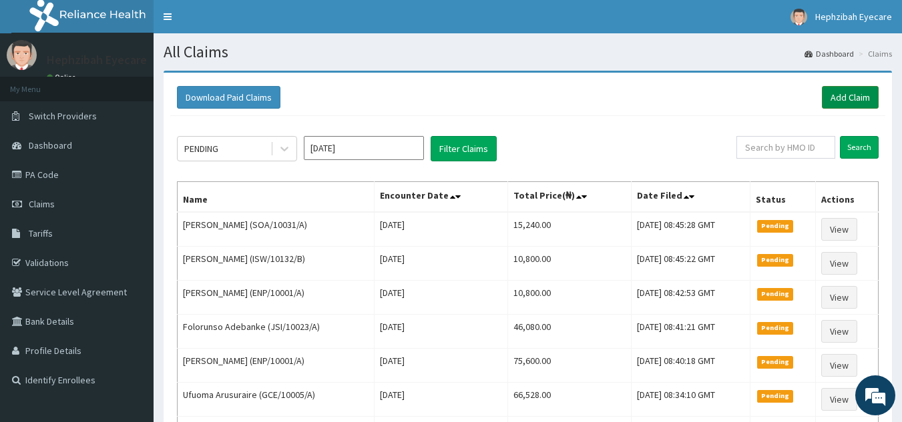
click at [859, 97] on link "Add Claim" at bounding box center [850, 97] width 57 height 23
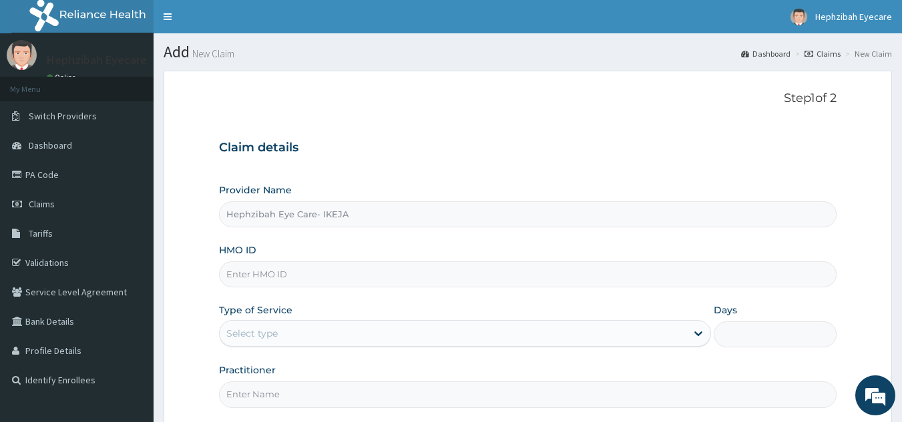
click at [349, 270] on input "HMO ID" at bounding box center [528, 275] width 618 height 26
paste input "ISW/10132/C"
type input "ISW/10132/C"
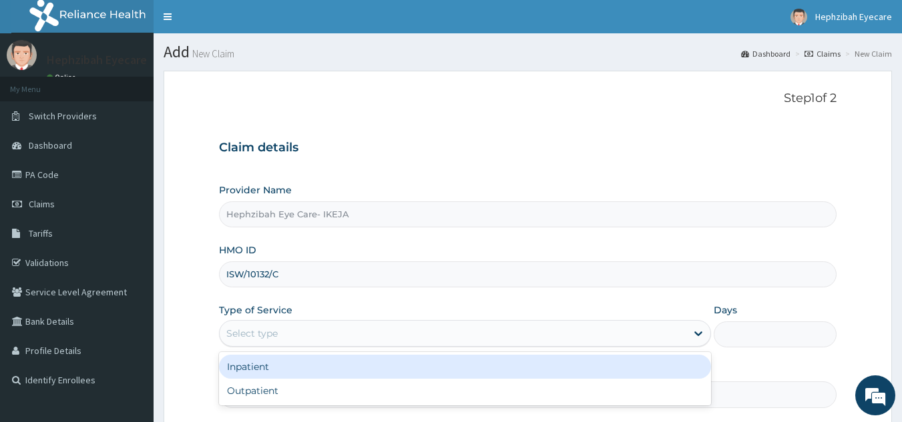
click at [454, 333] on div "Select type" at bounding box center [453, 333] width 466 height 21
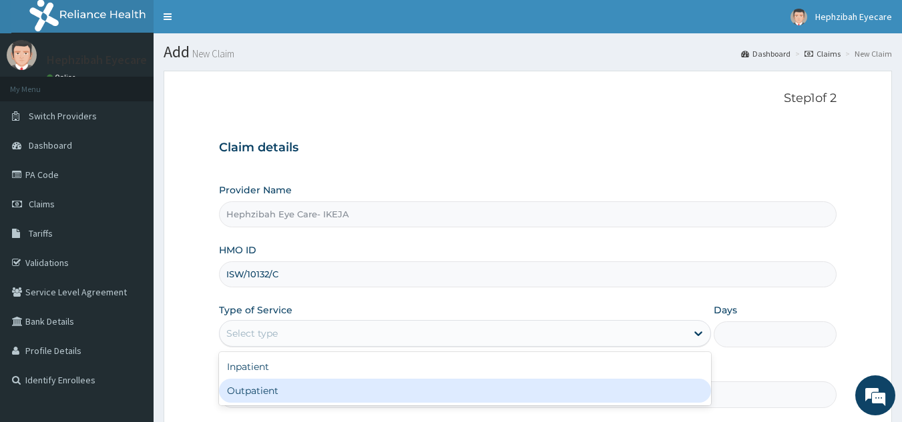
click at [432, 392] on div "Outpatient" at bounding box center [465, 391] width 492 height 24
type input "1"
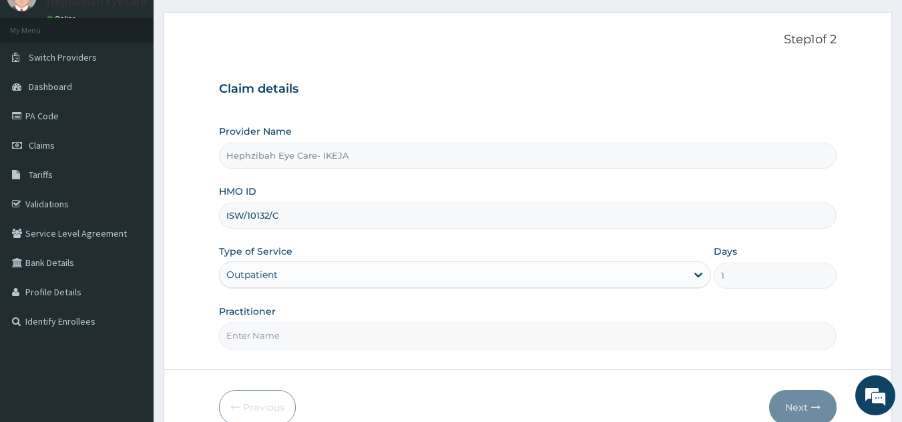
scroll to position [80, 0]
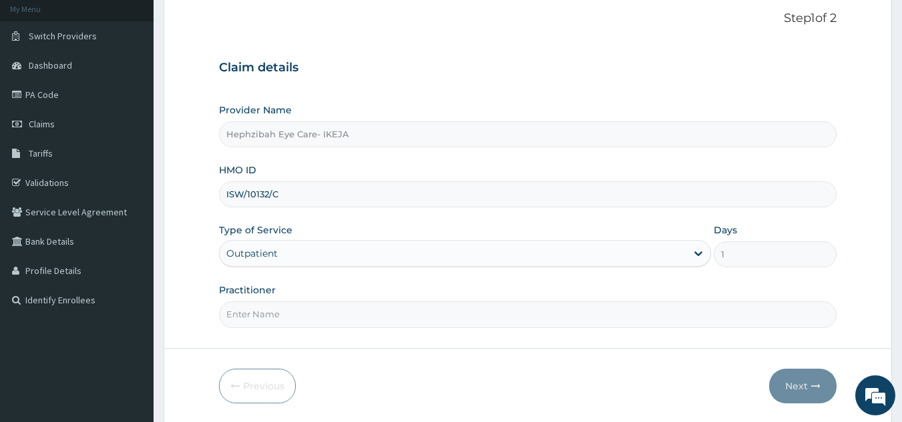
click at [485, 310] on input "Practitioner" at bounding box center [528, 315] width 618 height 26
type input "DR. TEJIRI"
click at [803, 393] on button "Next" at bounding box center [802, 386] width 67 height 35
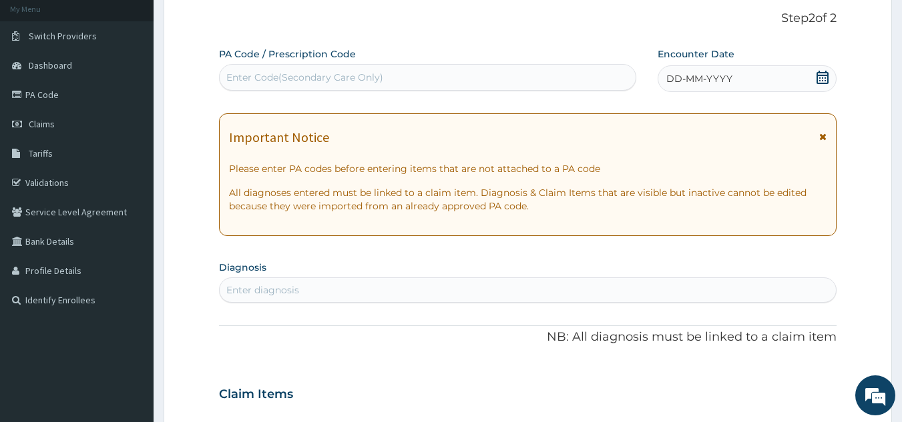
click at [380, 78] on div "Enter Code(Secondary Care Only)" at bounding box center [304, 77] width 157 height 13
paste input "PA/C1319C"
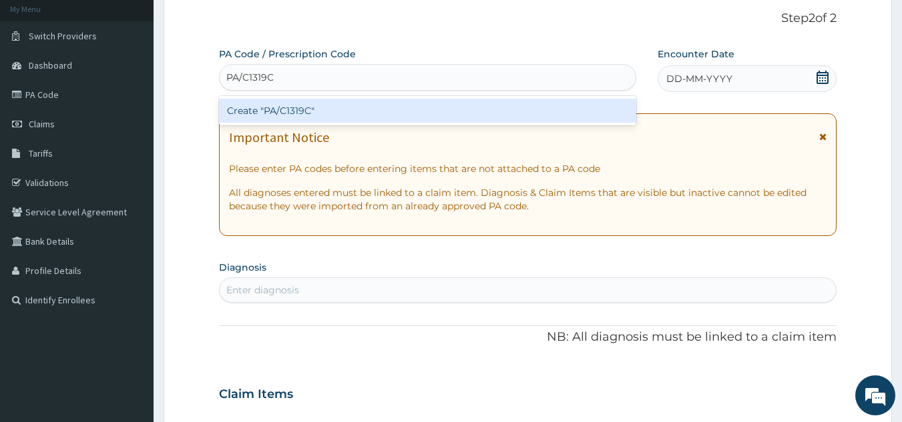
type input "PA/C1319C"
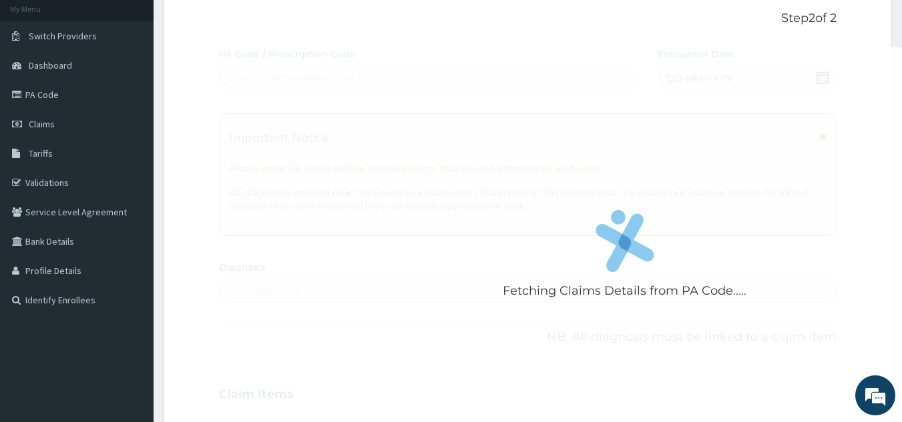
click at [716, 79] on div "Fetching Claims Details from PA Code..... PA Code / Prescription Code Enter Cod…" at bounding box center [528, 392] width 618 height 691
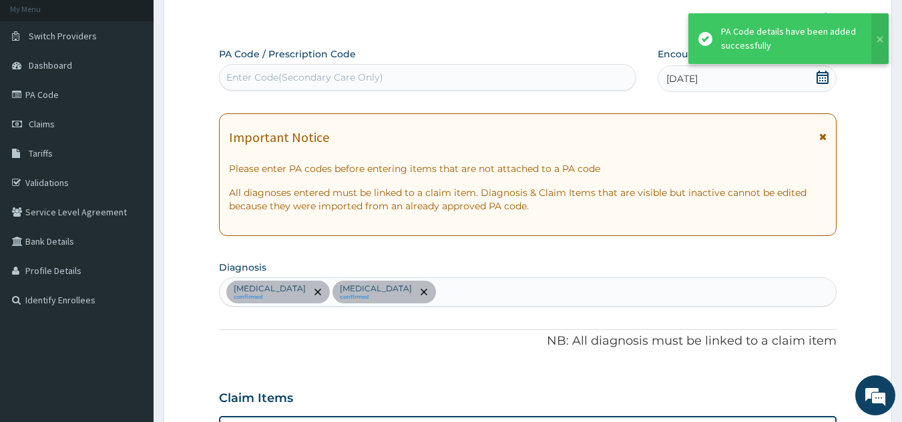
scroll to position [529, 0]
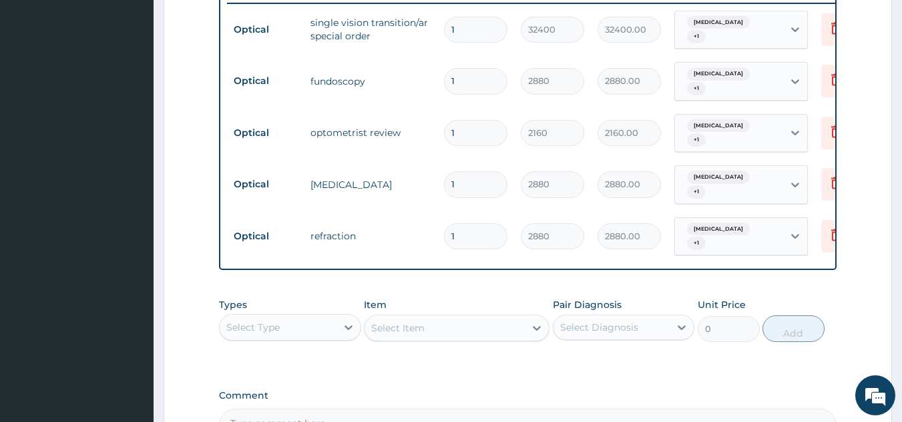
click at [900, 6] on section "Step 2 of 2 PA Code / Prescription Code Enter Code(Secondary Care Only) Encount…" at bounding box center [527, 40] width 748 height 1016
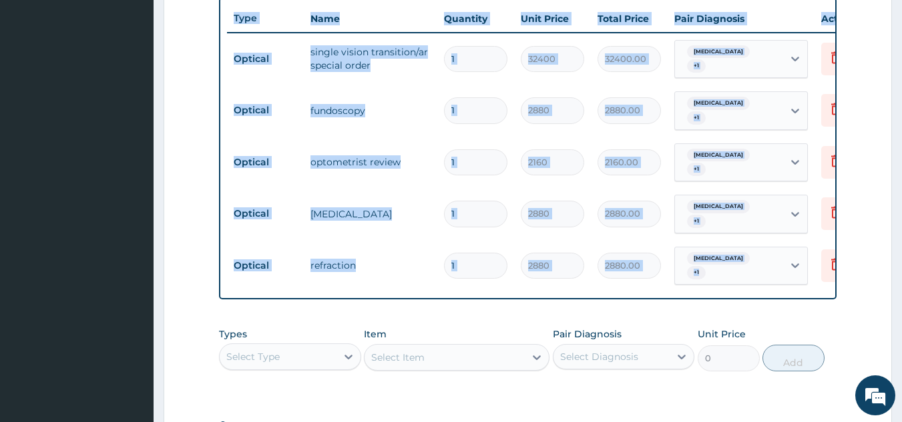
click at [900, 6] on section "Step 2 of 2 PA Code / Prescription Code Enter Code(Secondary Care Only) Encount…" at bounding box center [527, 70] width 748 height 1016
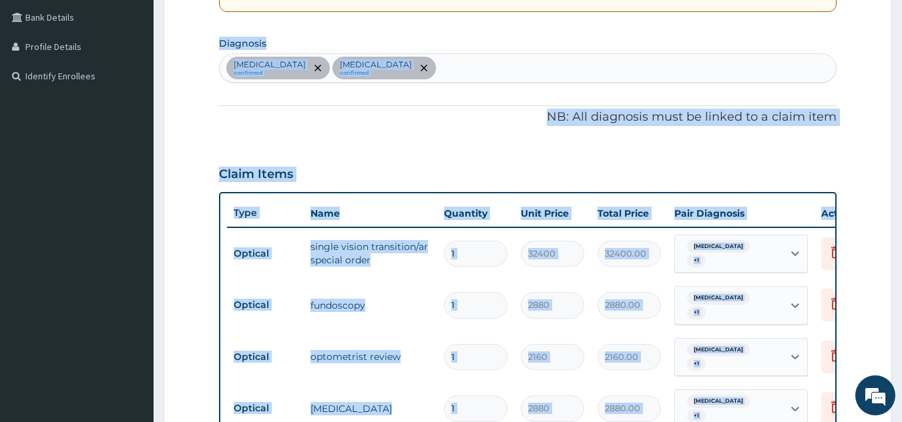
drag, startPoint x: 900, startPoint y: 6, endPoint x: 733, endPoint y: -5, distance: 166.6
click at [733, 0] on html "R EL Toggle navigation Hephzibah Eyecare Hephzibah Eyecare - hecacct@gmail.com …" at bounding box center [451, 251] width 902 height 1111
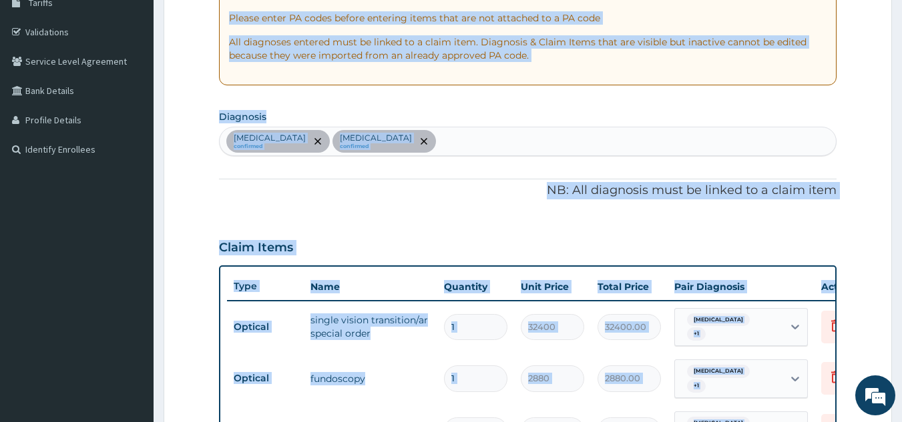
click at [751, 109] on section "Diagnosis Myopia confirmed Astigmatism confirmed" at bounding box center [528, 131] width 618 height 49
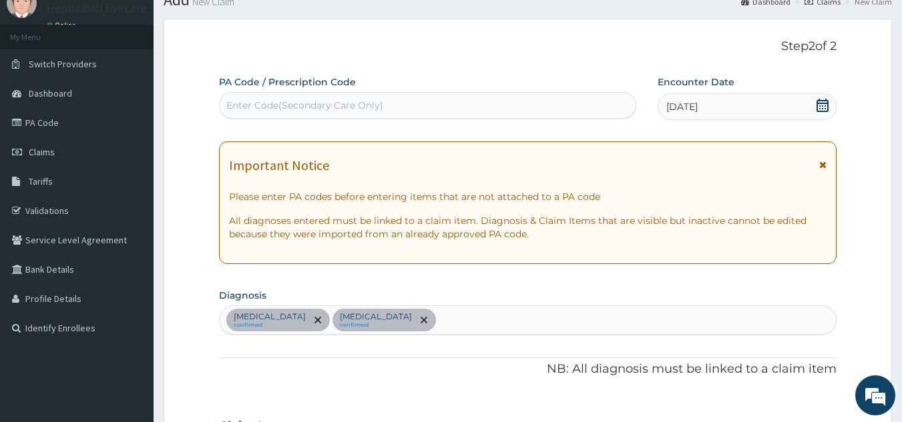
scroll to position [44, 0]
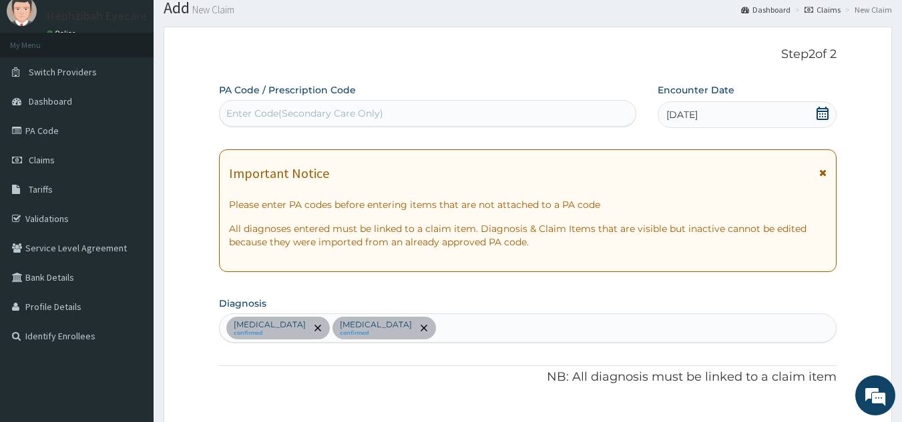
click at [533, 105] on div "Enter Code(Secondary Care Only)" at bounding box center [428, 113] width 416 height 21
paste input "PA/C1319C"
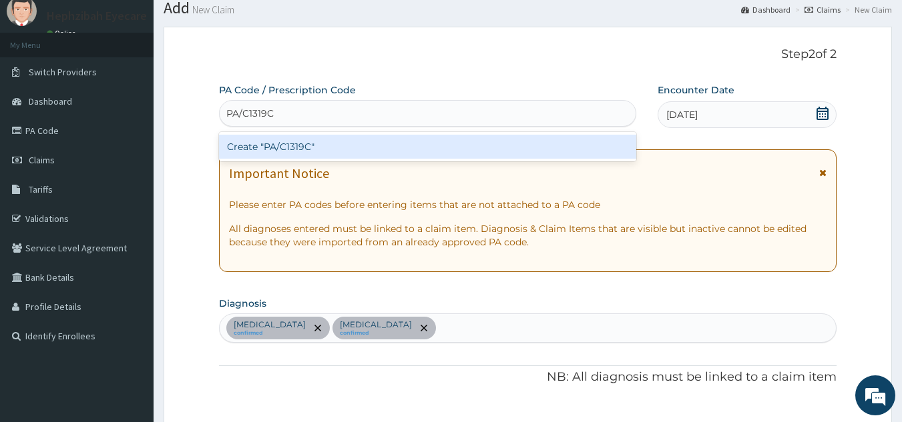
type input "PA/C1319C"
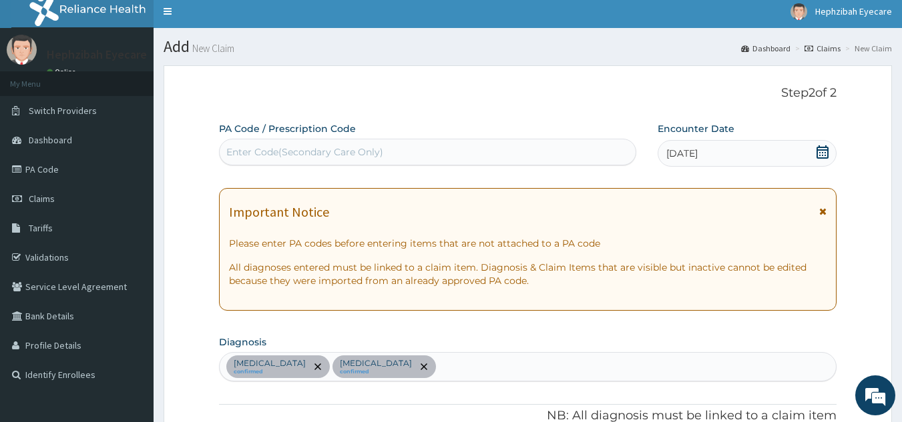
scroll to position [0, 0]
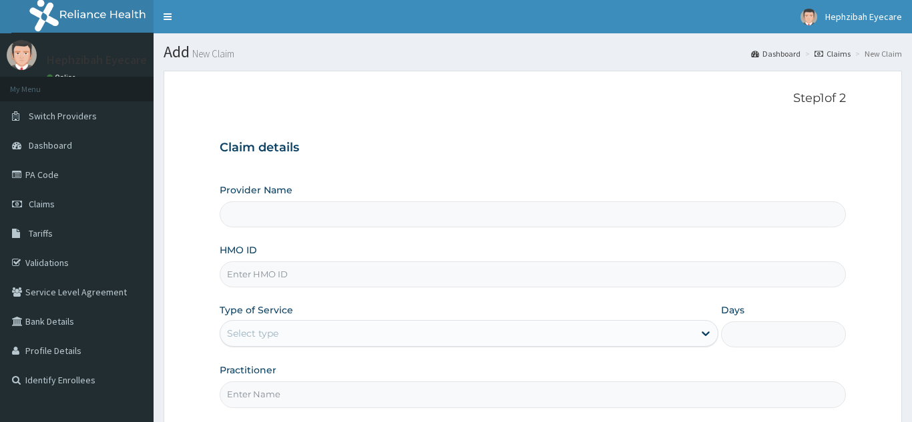
type input "Hephzibah Eye Care- IKEJA"
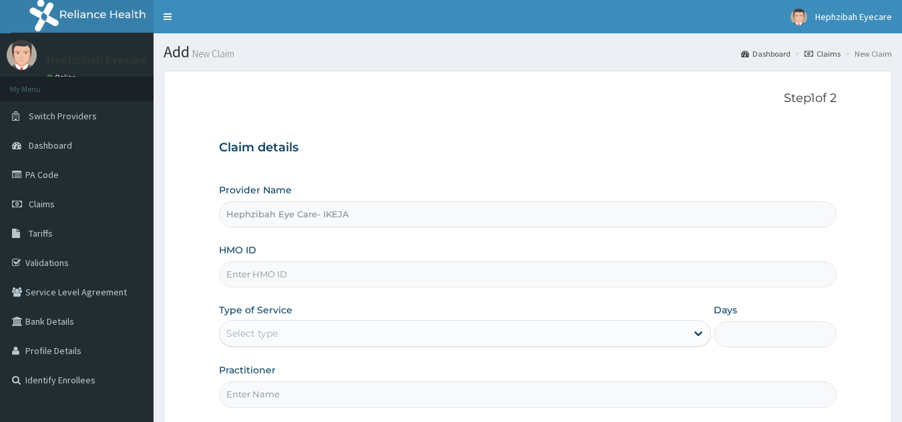
click at [527, 209] on input "Hephzibah Eye Care- IKEJA" at bounding box center [528, 215] width 618 height 26
click at [497, 271] on input "HMO ID" at bounding box center [528, 275] width 618 height 26
paste input "ISW/10132/E"
type input "ISW/10132/E"
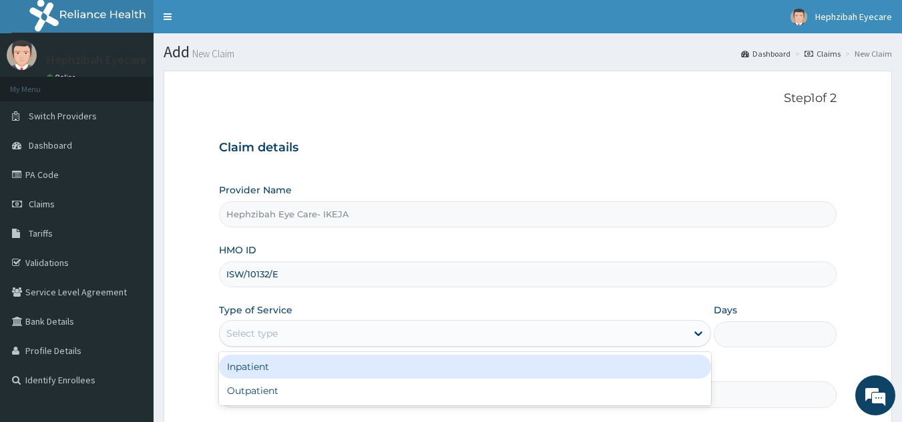
click at [464, 326] on div "Select type" at bounding box center [453, 333] width 466 height 21
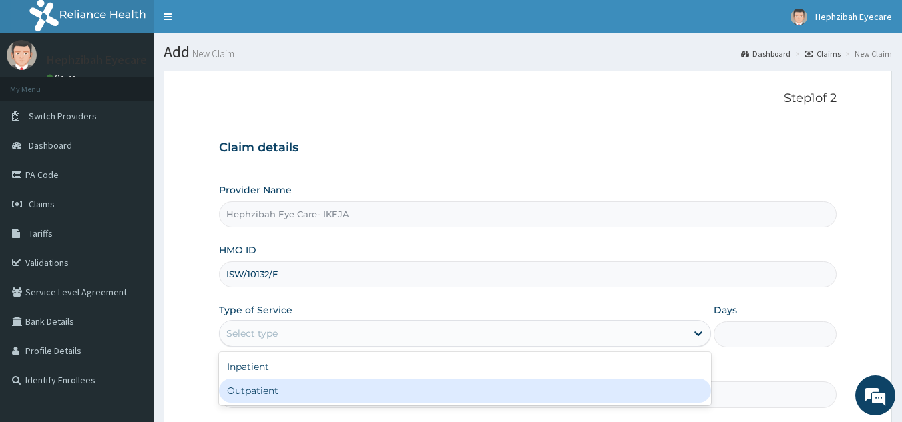
click at [436, 392] on div "Outpatient" at bounding box center [465, 391] width 492 height 24
type input "1"
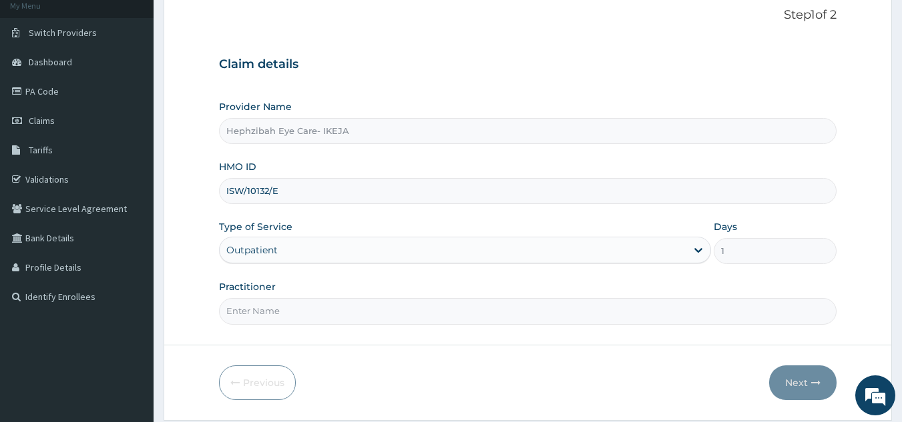
click at [495, 316] on input "Practitioner" at bounding box center [528, 311] width 618 height 26
type input "DR.TEJIRI"
click at [804, 373] on button "Next" at bounding box center [802, 383] width 67 height 35
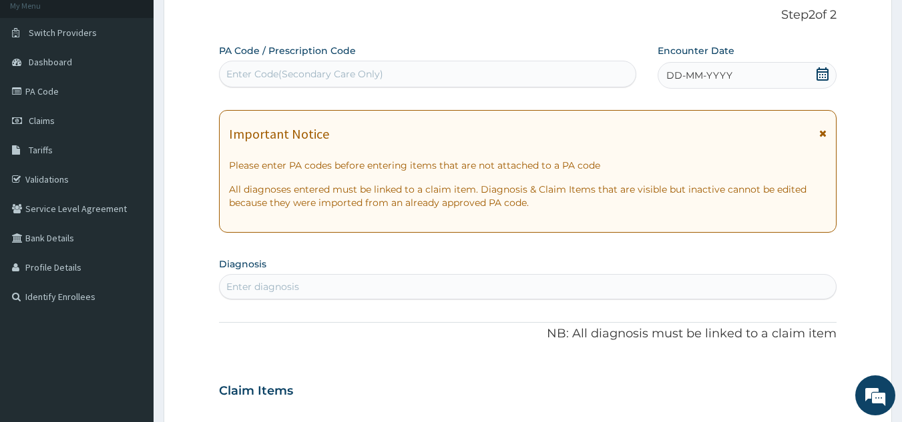
click at [461, 67] on div "Enter Code(Secondary Care Only)" at bounding box center [428, 73] width 416 height 21
paste input "PA/DDBFCA"
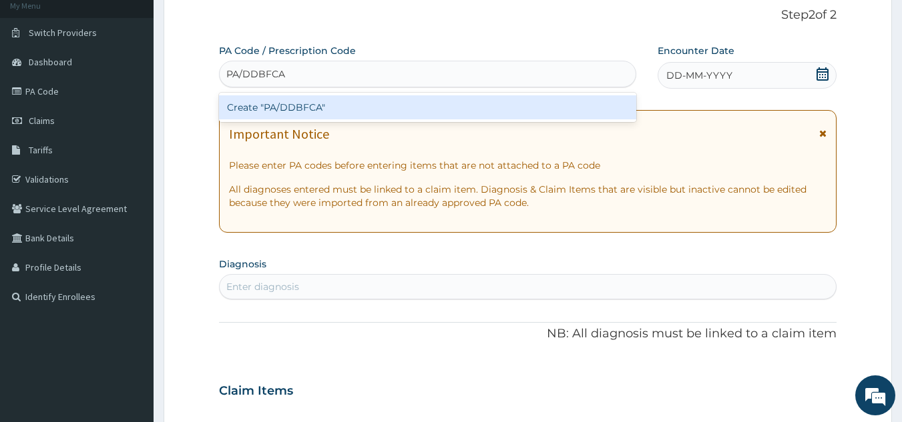
type input "PA/DDBFCA"
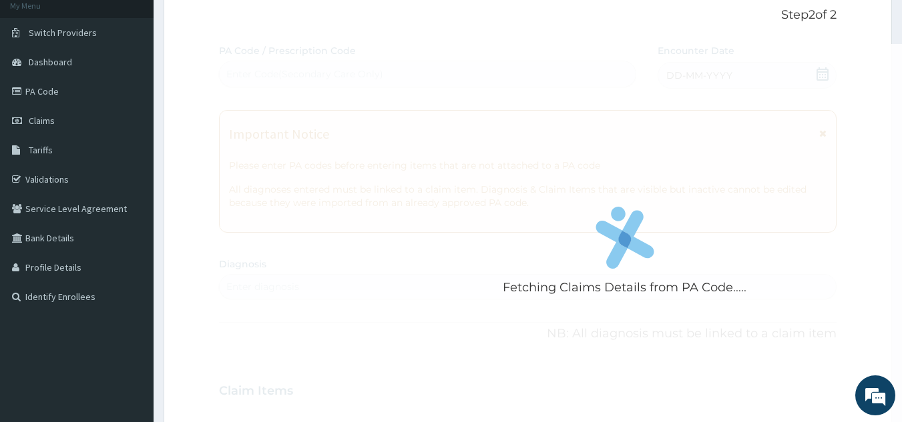
click at [690, 71] on div "Fetching Claims Details from PA Code..... PA Code / Prescription Code Enter Cod…" at bounding box center [528, 389] width 618 height 691
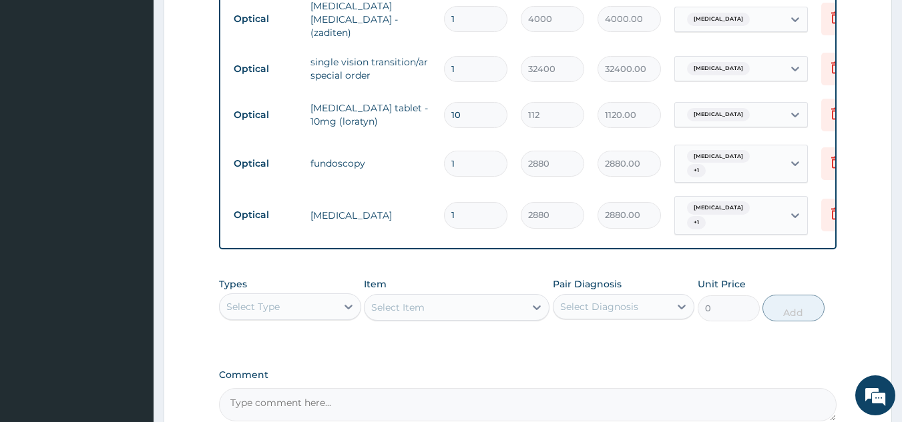
scroll to position [661, 0]
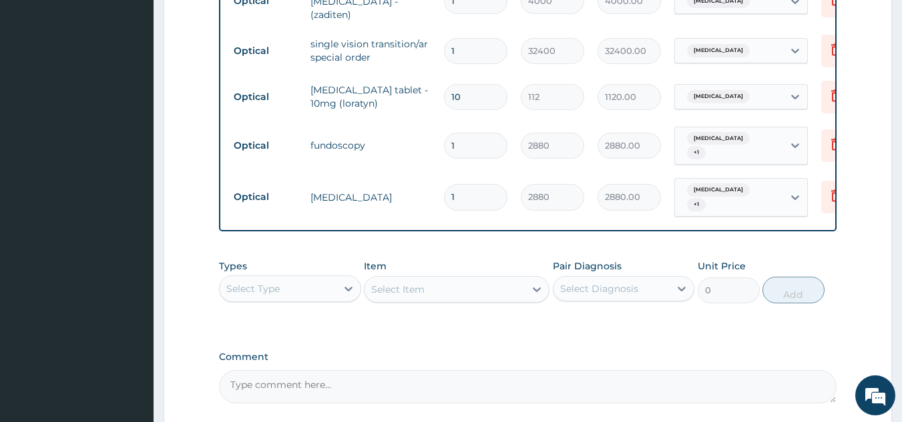
click at [344, 380] on textarea "Comment" at bounding box center [528, 386] width 618 height 33
click at [395, 382] on textarea "KINDLY NOTE THAT ENROLLEES" at bounding box center [528, 386] width 618 height 33
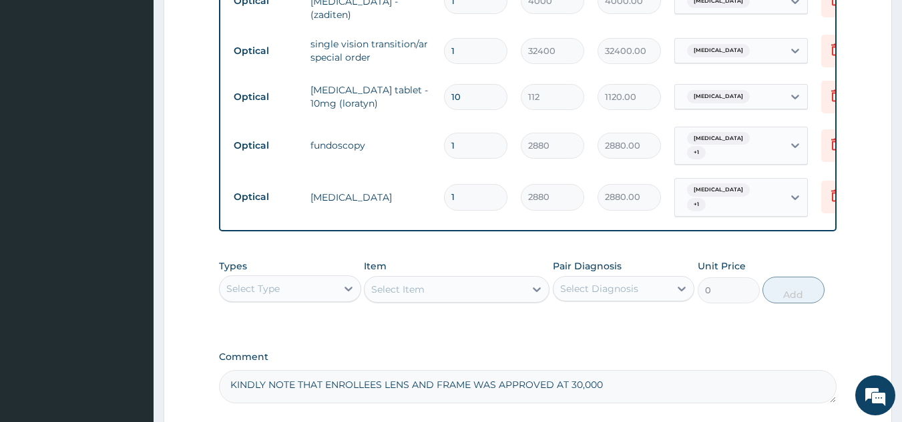
click at [376, 382] on textarea "KINDLY NOTE THAT ENROLLEES LENS AND FRAME WAS APPROVED AT 30,000" at bounding box center [528, 386] width 618 height 33
drag, startPoint x: 376, startPoint y: 384, endPoint x: 369, endPoint y: 302, distance: 82.4
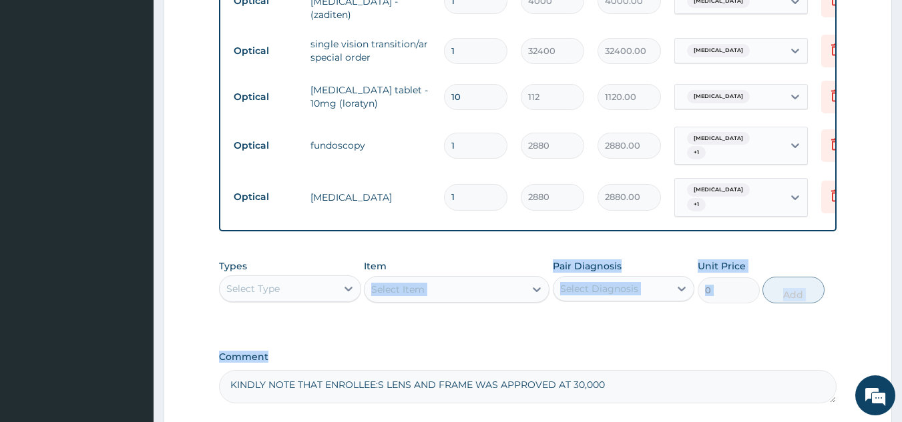
drag, startPoint x: 369, startPoint y: 302, endPoint x: 387, endPoint y: 374, distance: 73.6
click at [0, 0] on div "ENROLLEE'S" at bounding box center [0, 0] width 0 height 0
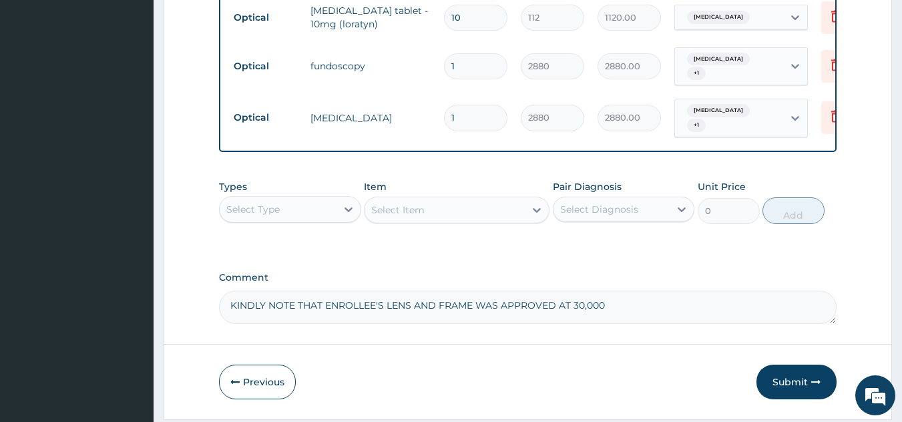
scroll to position [741, 0]
type textarea "KINDLY NOTE THAT ENROLLEE'S LENS AND FRAME WAS APPROVED AT 30,000"
click at [790, 369] on button "Submit" at bounding box center [796, 381] width 80 height 35
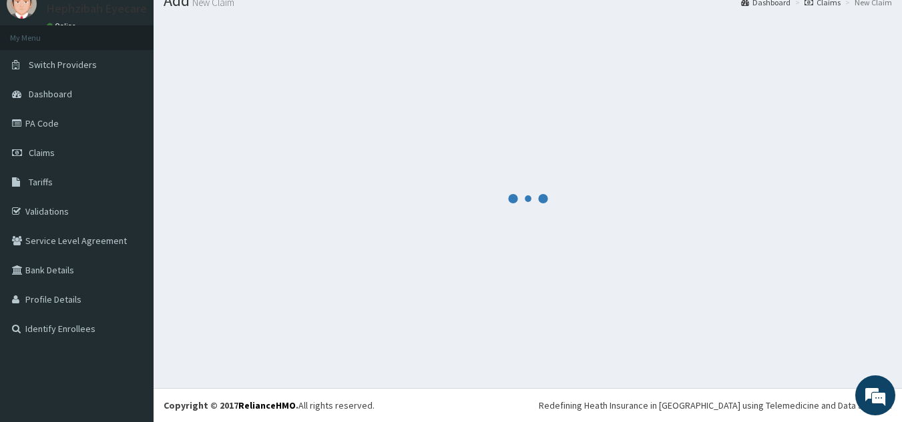
scroll to position [51, 0]
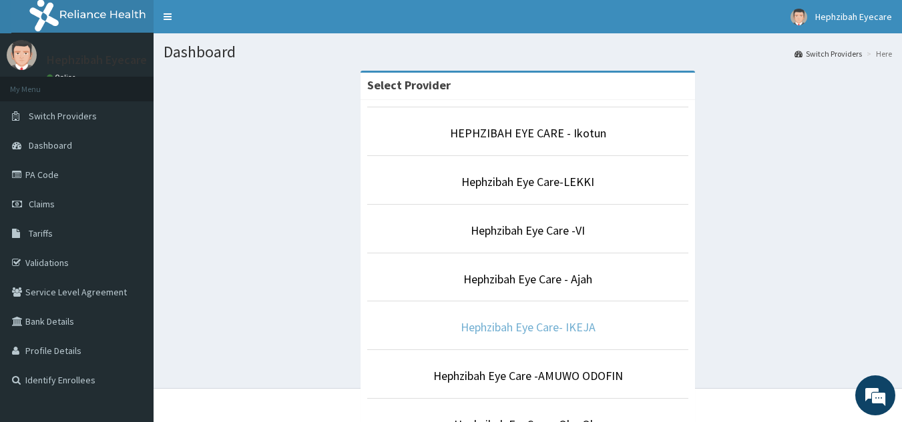
click at [571, 332] on link "Hephzibah Eye Care- IKEJA" at bounding box center [527, 327] width 135 height 15
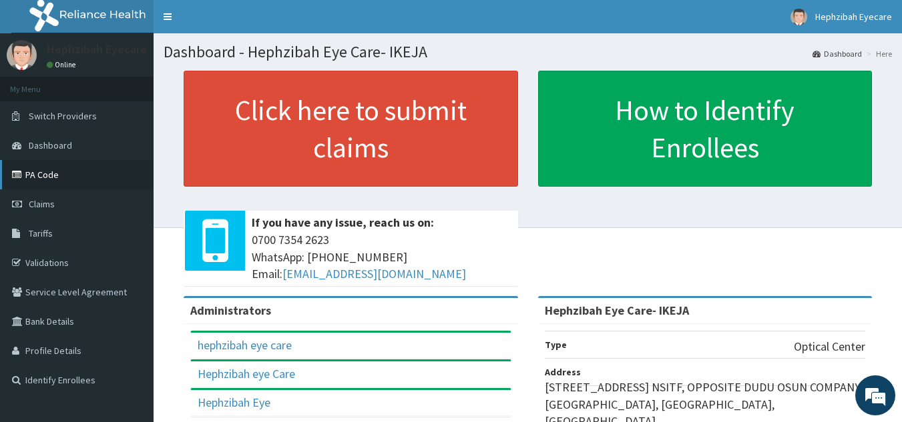
click at [110, 177] on link "PA Code" at bounding box center [76, 174] width 153 height 29
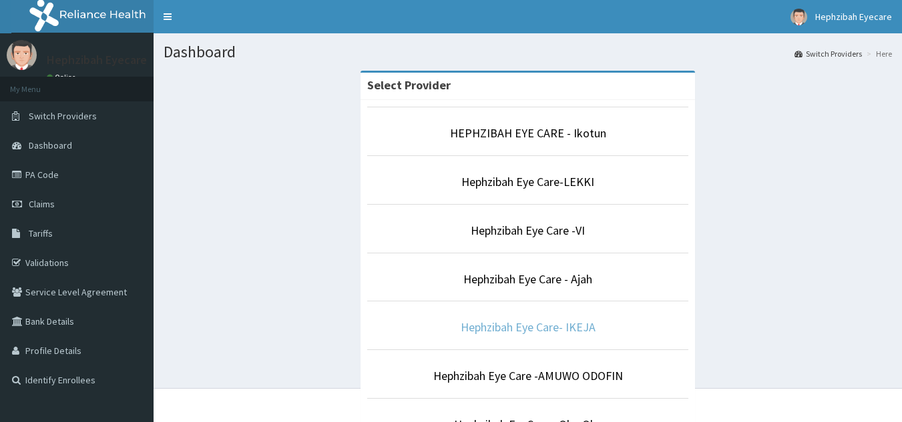
click at [573, 328] on link "Hephzibah Eye Care- IKEJA" at bounding box center [527, 327] width 135 height 15
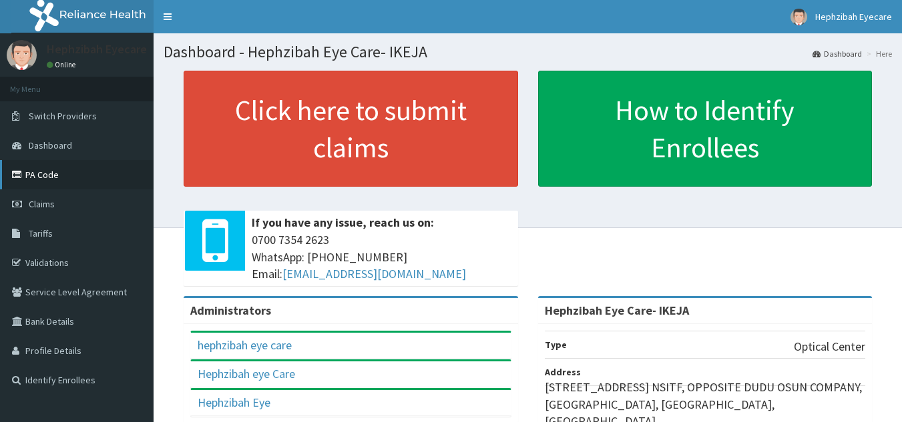
click at [85, 182] on link "PA Code" at bounding box center [76, 174] width 153 height 29
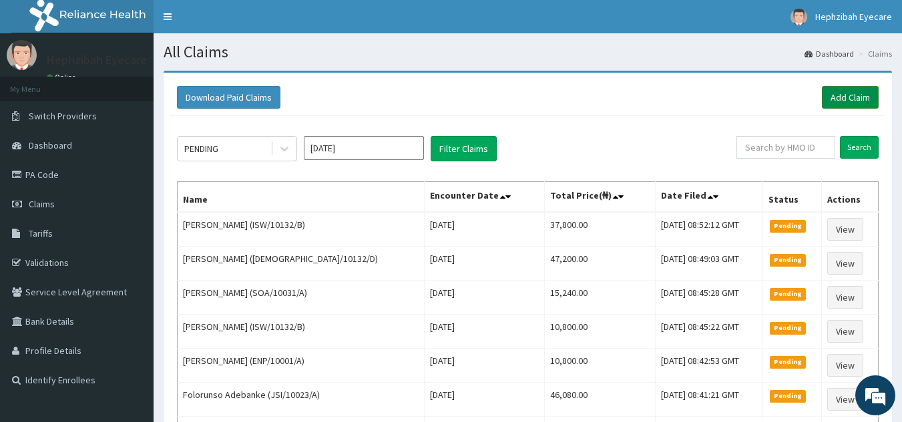
click at [834, 98] on link "Add Claim" at bounding box center [850, 97] width 57 height 23
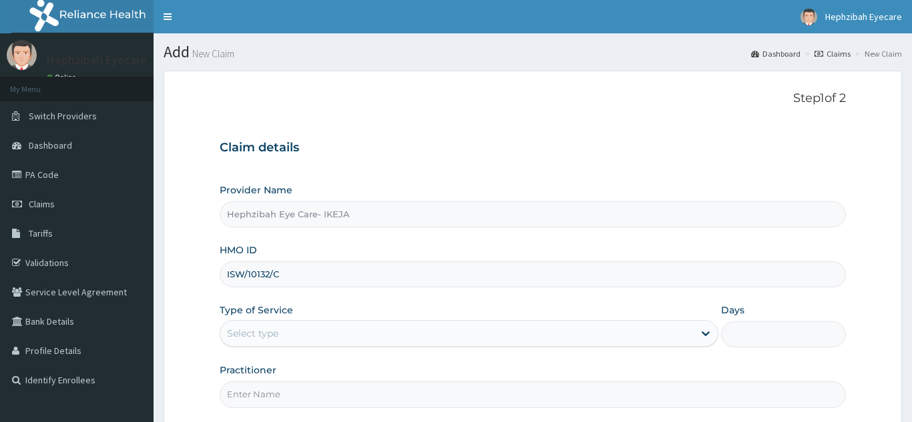
type input "ISW/10132/C"
click at [485, 326] on div "Select type" at bounding box center [457, 333] width 474 height 21
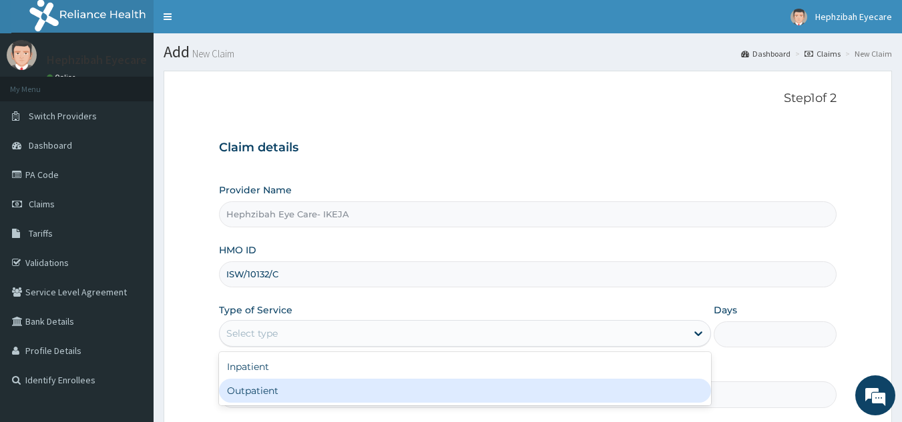
click at [432, 392] on div "Outpatient" at bounding box center [465, 391] width 492 height 24
type input "1"
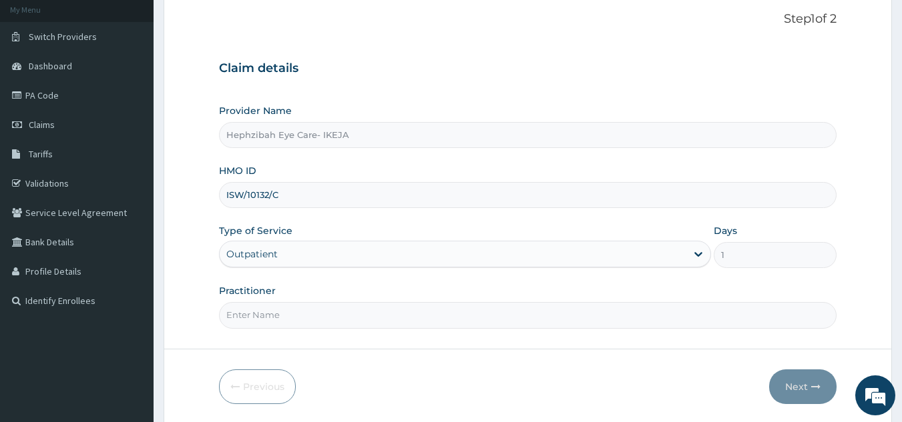
scroll to position [80, 0]
click at [427, 313] on input "Practitioner" at bounding box center [528, 315] width 618 height 26
type input "DR. TEJIRI"
click at [799, 386] on button "Next" at bounding box center [802, 386] width 67 height 35
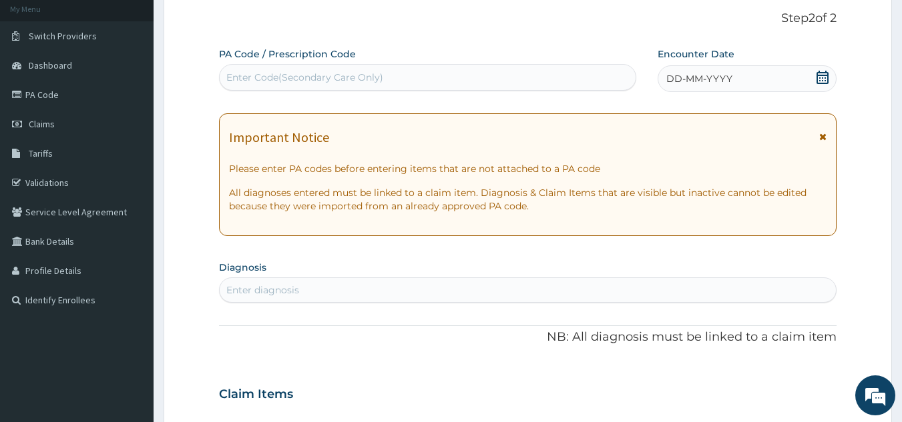
click at [410, 84] on div "Enter Code(Secondary Care Only)" at bounding box center [428, 77] width 416 height 21
paste input "PA/C1319C"
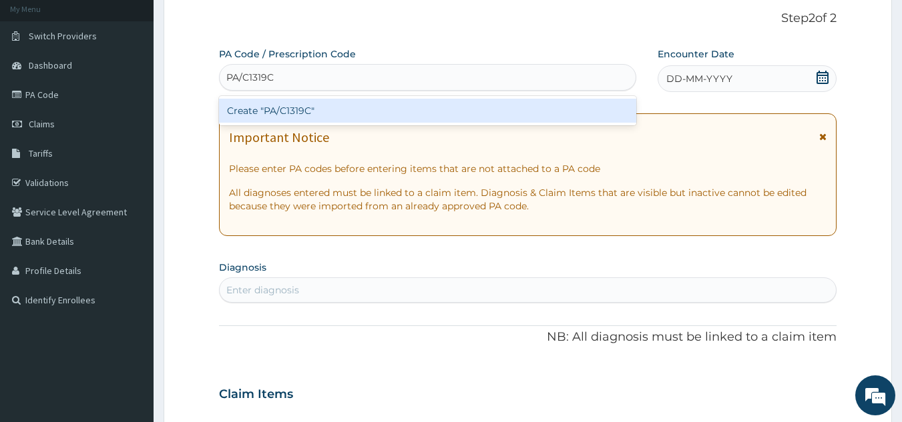
type input "PA/C1319C"
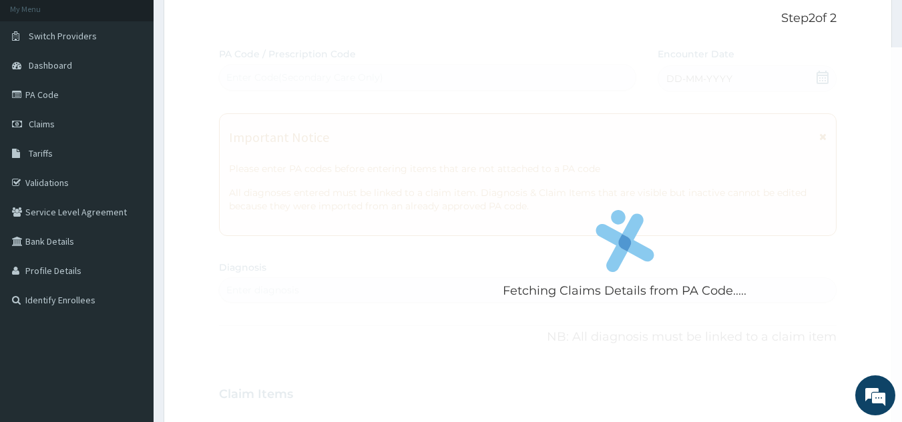
click at [663, 76] on div "Fetching Claims Details from PA Code..... PA Code / Prescription Code Enter Cod…" at bounding box center [528, 392] width 618 height 691
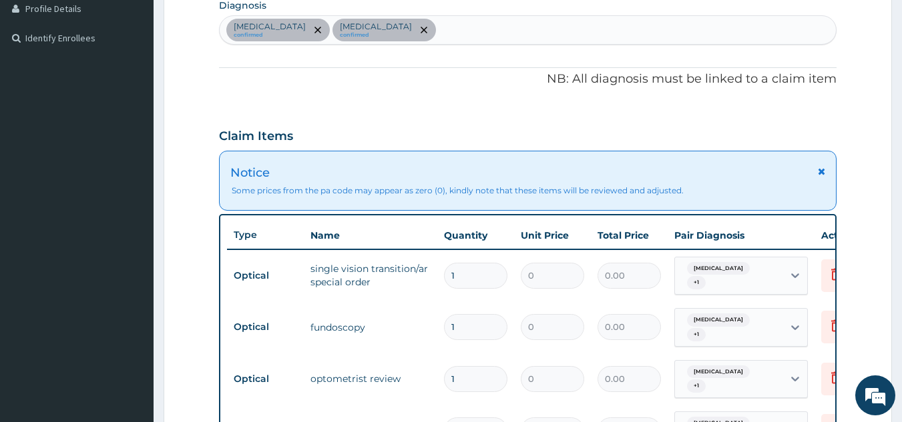
scroll to position [342, 0]
